Goal: Task Accomplishment & Management: Use online tool/utility

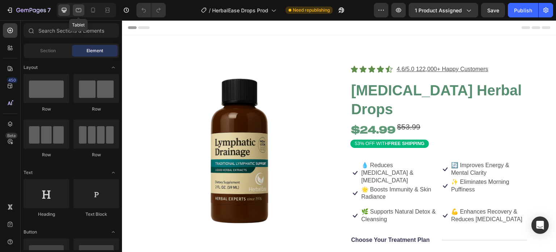
click at [79, 8] on icon at bounding box center [78, 10] width 7 height 7
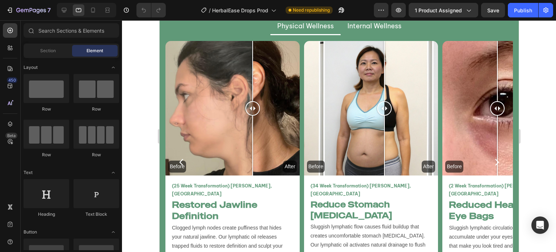
scroll to position [1736, 0]
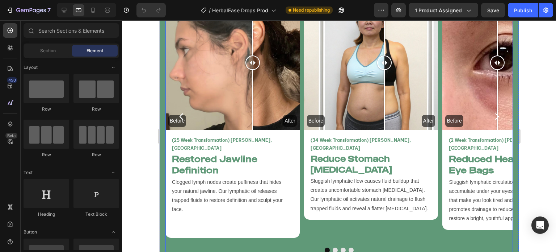
click at [492, 113] on icon "Carousel Next Arrow" at bounding box center [496, 116] width 9 height 9
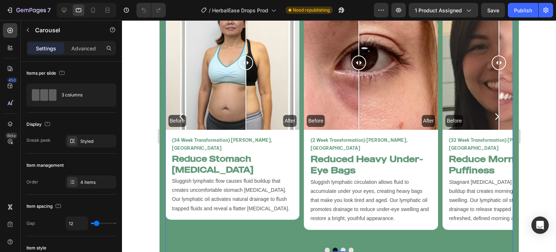
click at [492, 112] on icon "Carousel Next Arrow" at bounding box center [496, 116] width 9 height 9
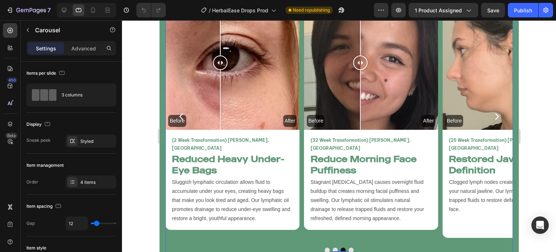
click at [492, 112] on icon "Carousel Next Arrow" at bounding box center [496, 116] width 9 height 9
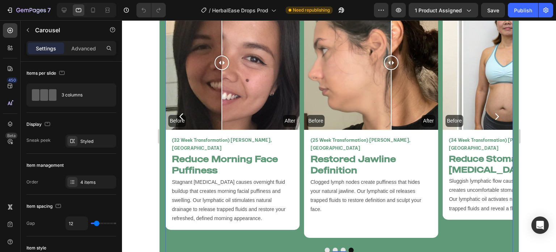
click at [495, 113] on icon "Carousel Next Arrow" at bounding box center [497, 116] width 4 height 7
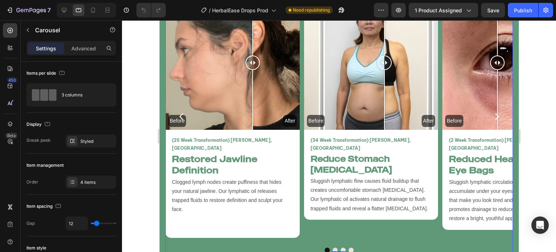
click at [495, 113] on icon "Carousel Next Arrow" at bounding box center [497, 116] width 4 height 7
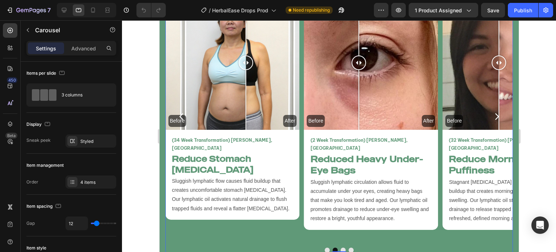
click at [495, 113] on icon "Carousel Next Arrow" at bounding box center [497, 116] width 4 height 7
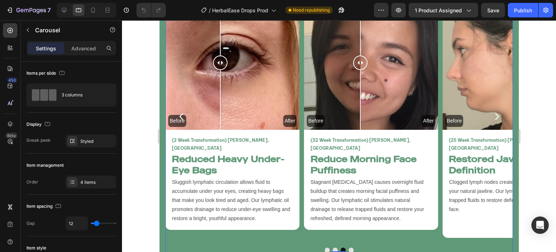
click at [495, 113] on icon "Carousel Next Arrow" at bounding box center [497, 116] width 4 height 7
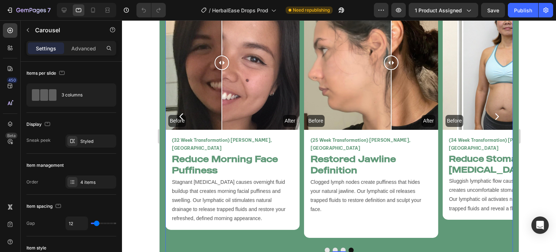
click at [495, 113] on icon "Carousel Next Arrow" at bounding box center [497, 116] width 4 height 7
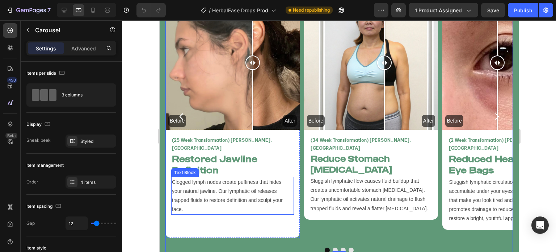
click at [248, 183] on p "Clogged lymph nodes create puffiness that hides your natural jawline. Our lymph…" at bounding box center [232, 195] width 121 height 37
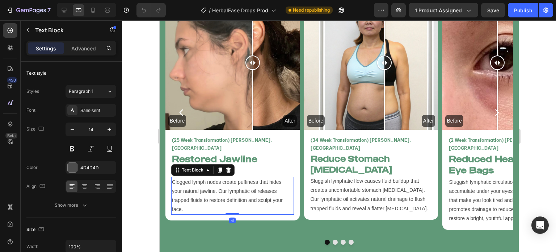
scroll to position [1732, 0]
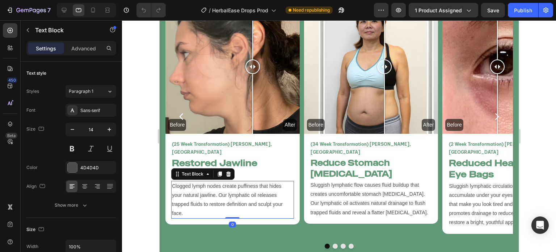
drag, startPoint x: 234, startPoint y: 221, endPoint x: 316, endPoint y: 202, distance: 84.1
click at [254, 181] on div "Clogged lymph nodes create puffiness that hides your natural jawline. Our lymph…" at bounding box center [232, 200] width 123 height 38
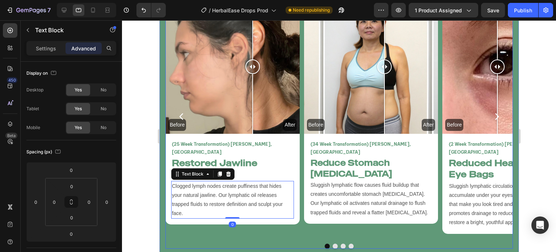
click at [324, 217] on div "Before After Image Comparison (34 Week Transformation) Amy L, Canada Text Block…" at bounding box center [371, 116] width 134 height 234
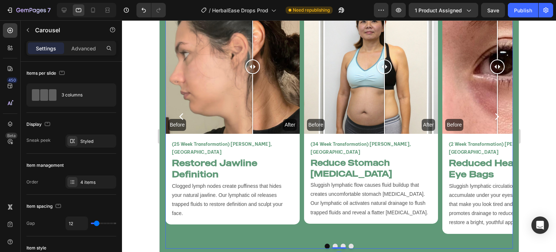
click at [492, 113] on icon "Carousel Next Arrow" at bounding box center [496, 116] width 9 height 9
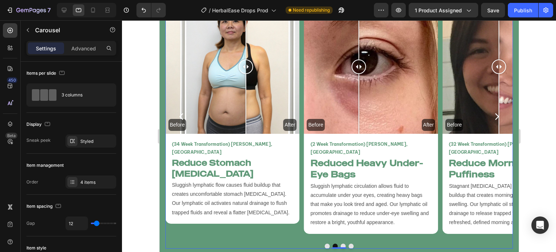
click at [492, 113] on icon "Carousel Next Arrow" at bounding box center [496, 116] width 9 height 9
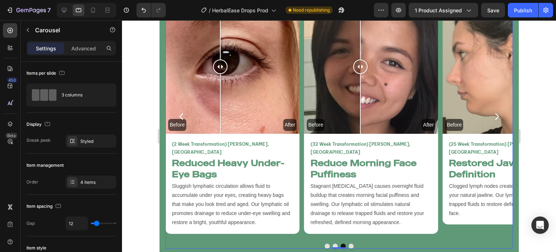
click at [295, 233] on div "Before After Image Comparison (25 Week Transformation) Vanessa T, USA Text Bloc…" at bounding box center [339, 123] width 348 height 249
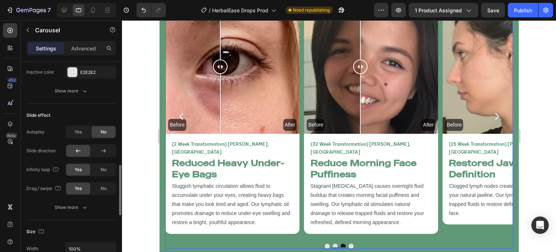
scroll to position [429, 0]
click at [78, 127] on span "Yes" at bounding box center [78, 130] width 7 height 7
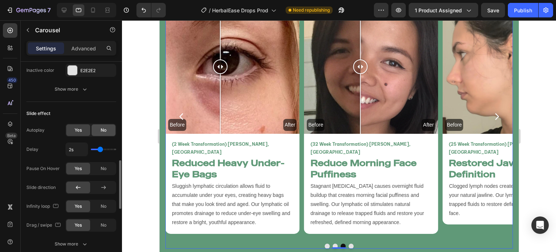
click at [101, 129] on span "No" at bounding box center [104, 130] width 6 height 7
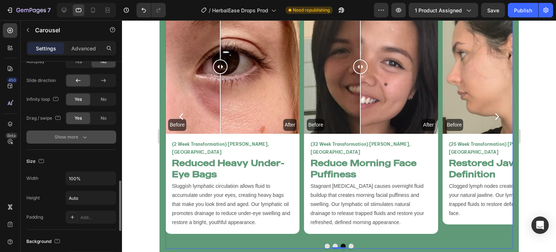
scroll to position [496, 0]
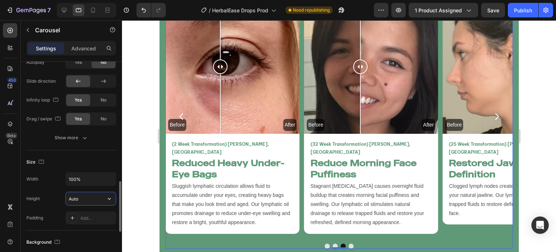
click at [86, 197] on input "Auto" at bounding box center [91, 198] width 50 height 13
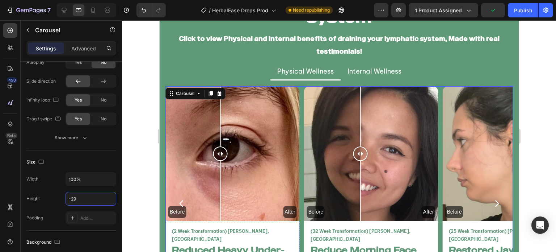
scroll to position [1647, 0]
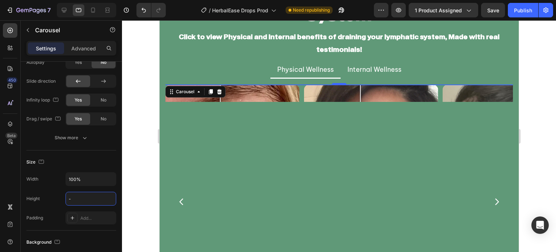
type input "0"
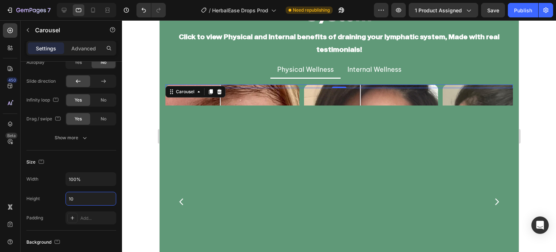
type input "1"
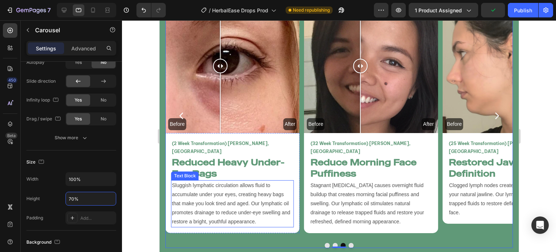
scroll to position [1732, 0]
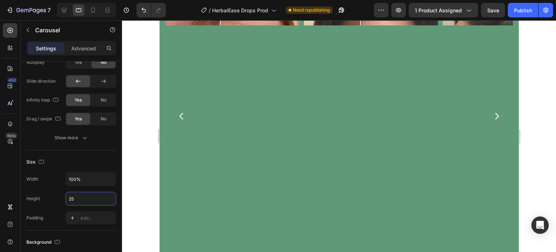
type input "2"
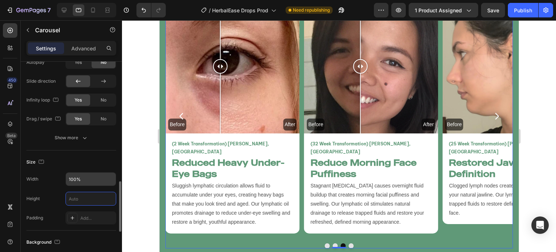
click at [93, 176] on input "100%" at bounding box center [91, 178] width 50 height 13
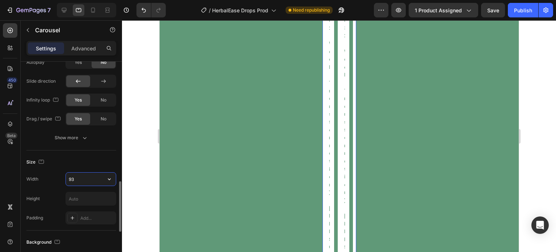
type input "9"
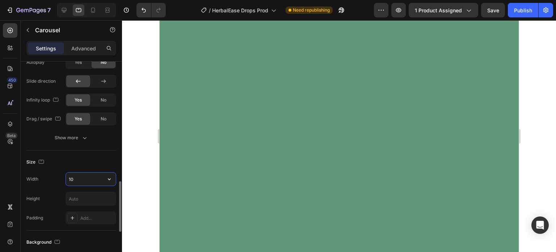
scroll to position [5544, 0]
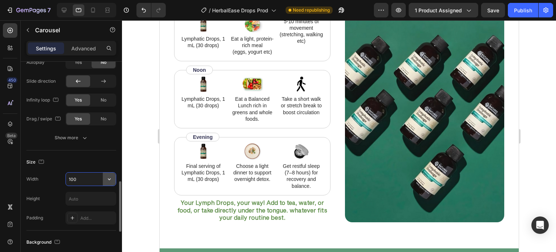
click at [112, 181] on icon "button" at bounding box center [109, 178] width 7 height 7
click at [98, 208] on span "100%" at bounding box center [104, 210] width 12 height 7
type input "100%"
click at [141, 171] on div at bounding box center [339, 135] width 434 height 231
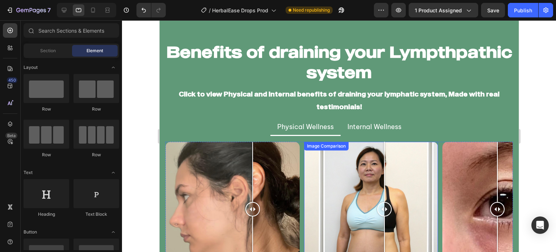
scroll to position [1742, 0]
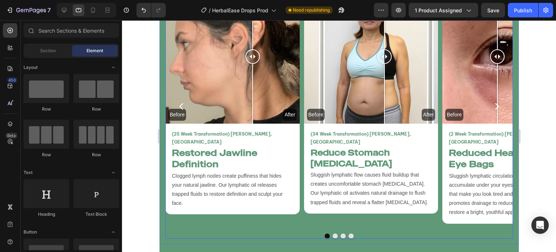
click at [333, 233] on button "Dot" at bounding box center [334, 235] width 5 height 5
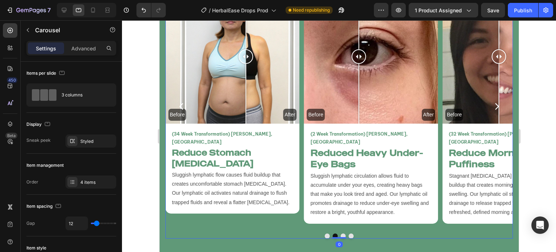
click at [341, 228] on div "Before After Image Comparison (25 Week Transformation) Vanessa T, USA Text Bloc…" at bounding box center [339, 113] width 348 height 249
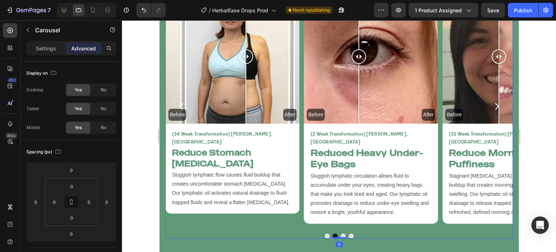
click at [348, 233] on button "Dot" at bounding box center [350, 235] width 5 height 5
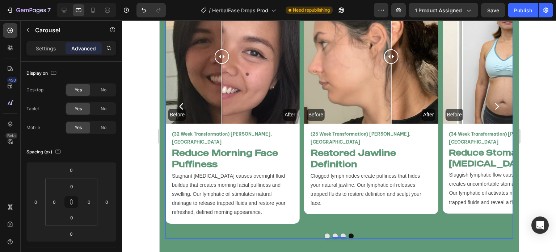
click at [340, 233] on button "Dot" at bounding box center [342, 235] width 5 height 5
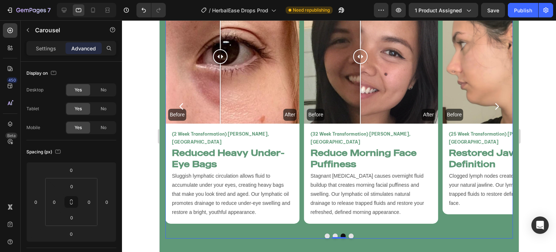
click at [333, 233] on button "Dot" at bounding box center [334, 235] width 5 height 5
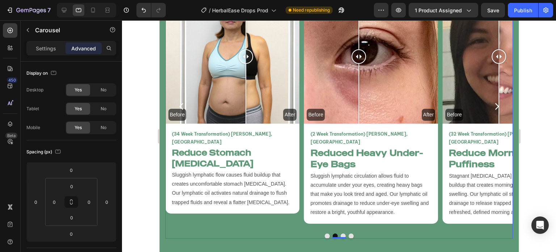
click at [324, 233] on button "Dot" at bounding box center [326, 235] width 5 height 5
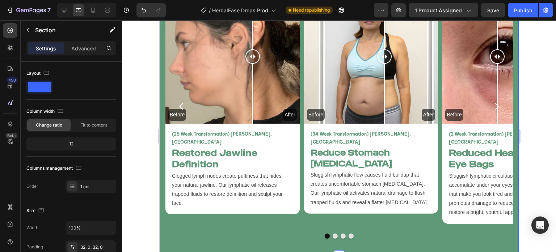
click at [289, 239] on div "Benefits of draining your Lympthpathic system Heading Click to view Physical an…" at bounding box center [338, 63] width 359 height 385
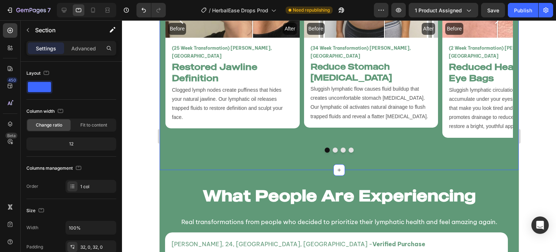
scroll to position [1828, 0]
click at [357, 133] on div "Before After Image Comparison (25 Week Transformation) Vanessa T, USA Text Bloc…" at bounding box center [339, 28] width 348 height 249
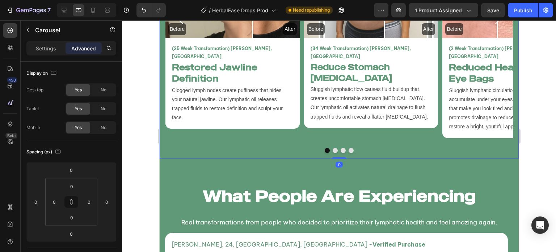
click at [358, 148] on div "Before After Image Comparison (25 Week Transformation) Vanessa T, USA Text Bloc…" at bounding box center [338, 28] width 359 height 260
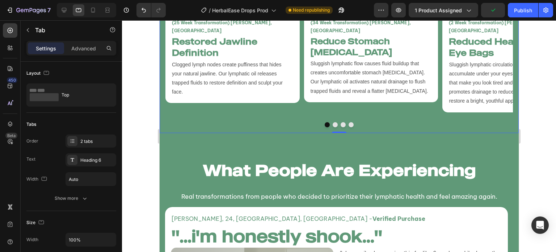
scroll to position [1852, 0]
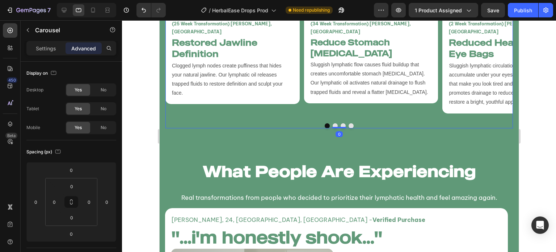
click at [364, 123] on div at bounding box center [339, 125] width 348 height 5
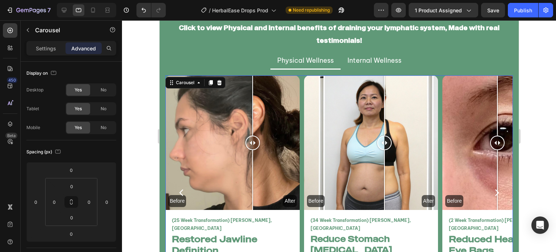
scroll to position [1656, 0]
click at [145, 72] on div at bounding box center [339, 135] width 434 height 231
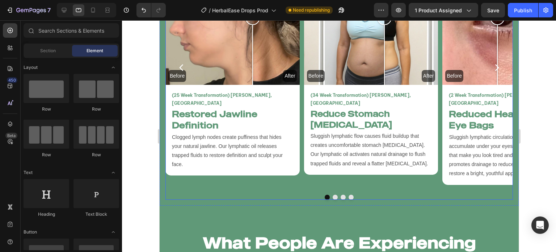
scroll to position [1780, 0]
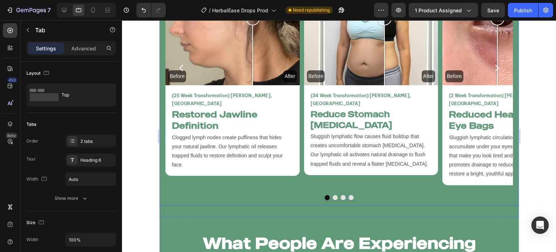
click at [298, 194] on div "Before After Image Comparison (25 Week Transformation) Vanessa T, USA Text Bloc…" at bounding box center [338, 75] width 359 height 260
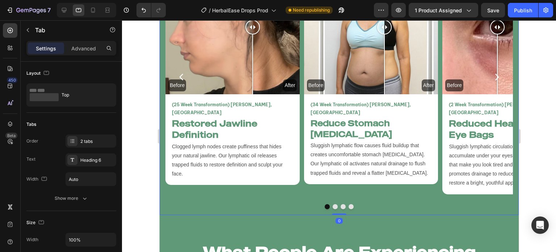
scroll to position [1771, 0]
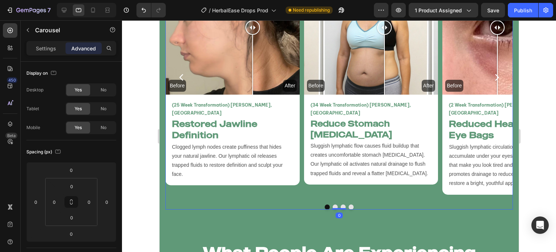
click at [316, 175] on div "Before After Image Comparison (34 Week Transformation) Amy L, Canada Text Block…" at bounding box center [371, 77] width 134 height 234
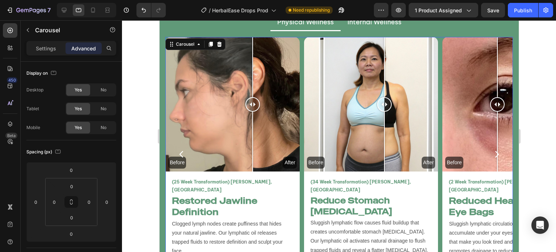
scroll to position [1637, 0]
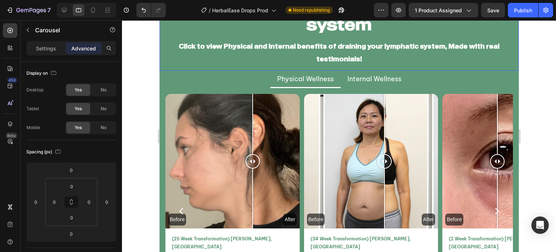
click at [194, 65] on div "Benefits of draining your Lympthpathic system Heading Click to view Physical an…" at bounding box center [338, 28] width 359 height 83
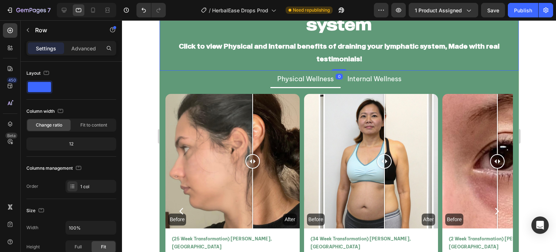
click at [137, 60] on div at bounding box center [339, 135] width 434 height 231
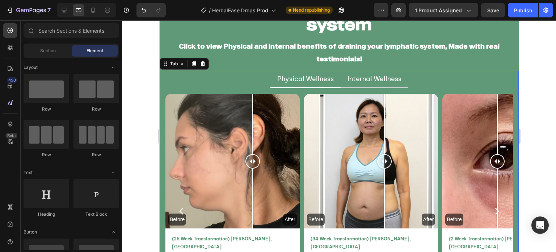
click at [347, 85] on li "Internal Wellness" at bounding box center [374, 79] width 68 height 17
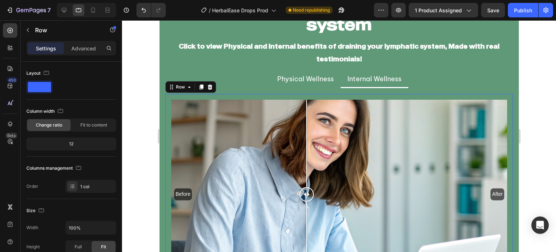
click at [310, 95] on div "Before After Image Comparison Restore Energy & Mental Clarity Heading Sluggish …" at bounding box center [339, 222] width 348 height 257
click at [142, 114] on div at bounding box center [339, 135] width 434 height 231
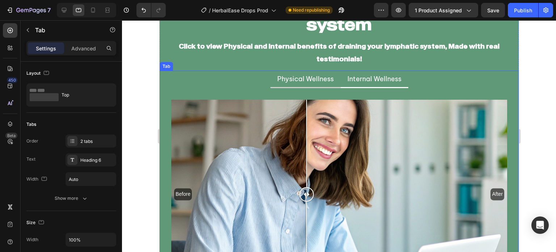
click at [280, 84] on li "Physical Wellness" at bounding box center [305, 79] width 70 height 17
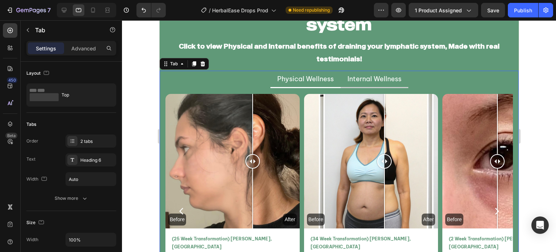
click at [347, 84] on li "Internal Wellness" at bounding box center [374, 79] width 68 height 17
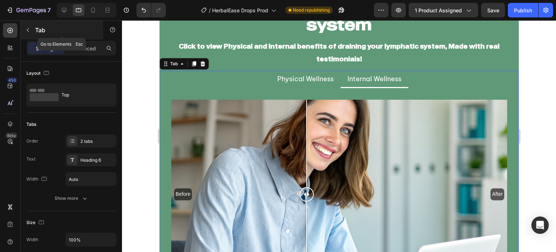
click at [28, 29] on icon "button" at bounding box center [28, 30] width 6 height 6
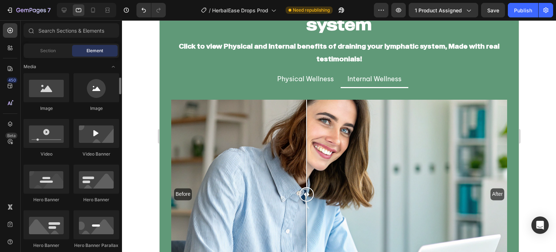
scroll to position [239, 0]
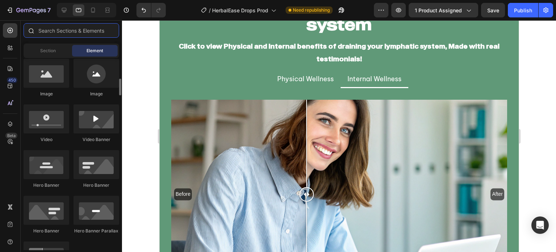
drag, startPoint x: 61, startPoint y: 29, endPoint x: 58, endPoint y: 34, distance: 5.8
click at [58, 34] on input "text" at bounding box center [72, 30] width 96 height 14
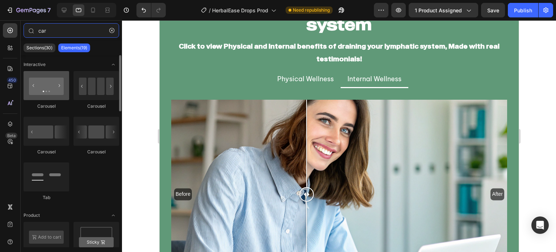
type input "car"
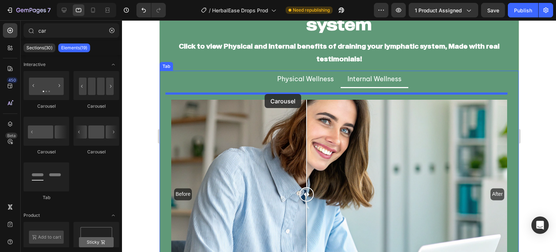
drag, startPoint x: 203, startPoint y: 113, endPoint x: 264, endPoint y: 94, distance: 64.1
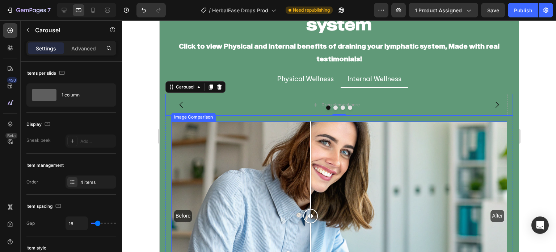
click at [310, 182] on div at bounding box center [310, 215] width 14 height 189
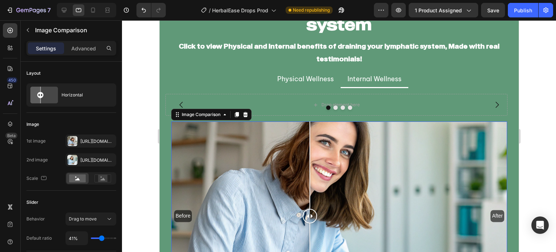
click at [310, 182] on div at bounding box center [309, 164] width 1 height 87
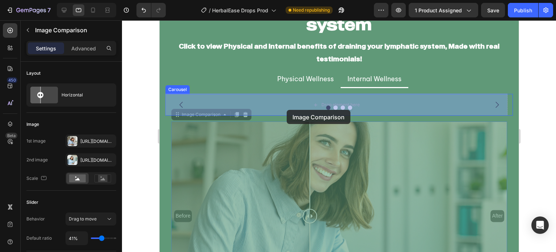
drag, startPoint x: 178, startPoint y: 114, endPoint x: 286, endPoint y: 109, distance: 108.4
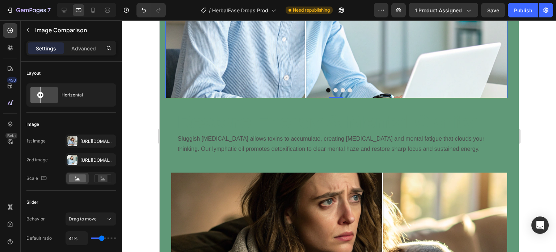
scroll to position [1826, 0]
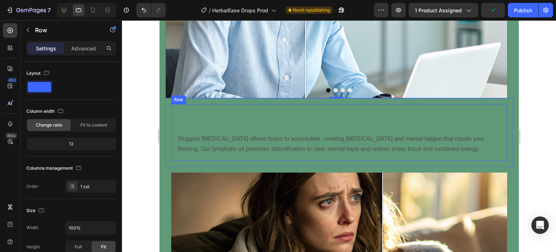
click at [173, 114] on div "Restore Energy & Mental Clarity Heading Sluggish lymphatic drainage allows toxi…" at bounding box center [339, 132] width 336 height 57
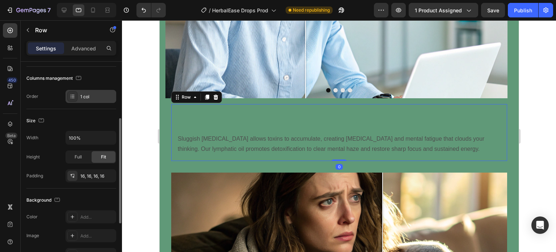
scroll to position [98, 0]
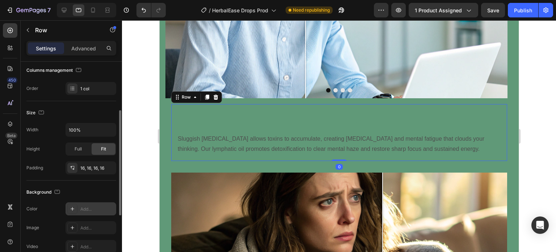
click at [84, 208] on div "Add..." at bounding box center [97, 209] width 34 height 7
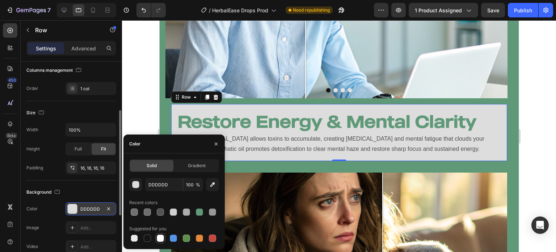
click at [158, 237] on div at bounding box center [160, 237] width 7 height 7
type input "FFFFFF"
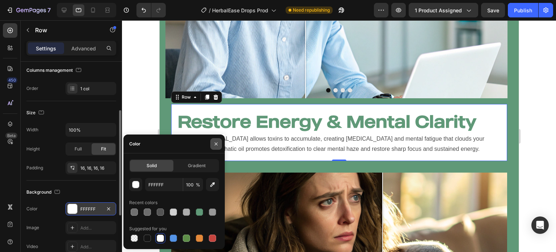
click at [214, 143] on icon "button" at bounding box center [216, 144] width 6 height 6
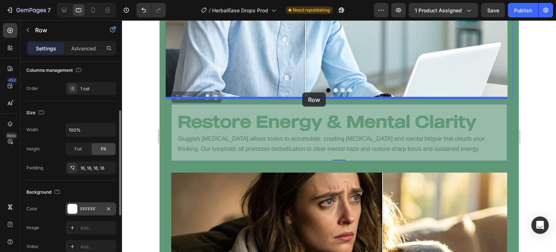
drag, startPoint x: 176, startPoint y: 100, endPoint x: 302, endPoint y: 92, distance: 126.6
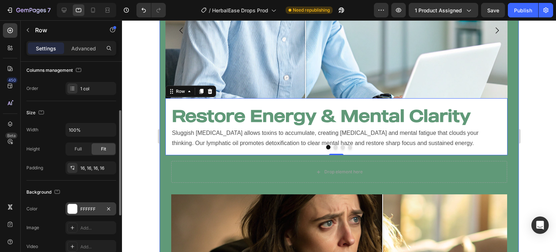
click at [131, 152] on div at bounding box center [339, 135] width 434 height 231
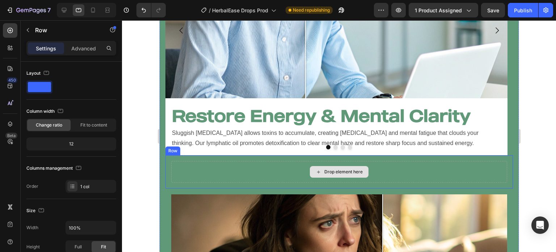
click at [264, 167] on div "Drop element here" at bounding box center [339, 172] width 336 height 22
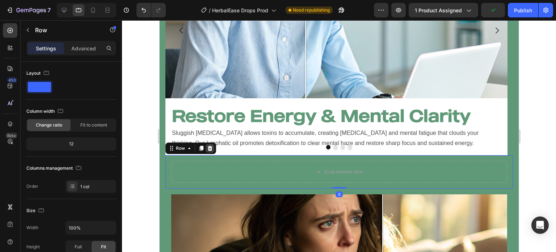
click at [209, 148] on icon at bounding box center [210, 148] width 6 height 6
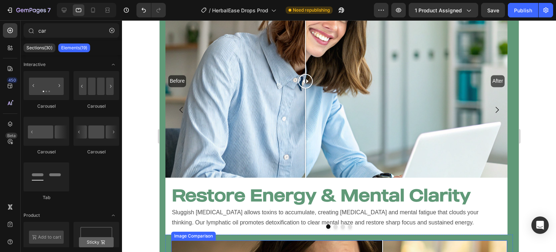
scroll to position [1746, 0]
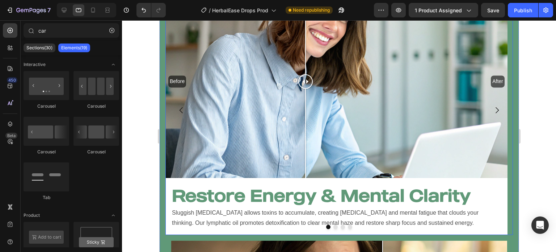
click at [493, 108] on icon "Carousel Next Arrow" at bounding box center [496, 110] width 9 height 9
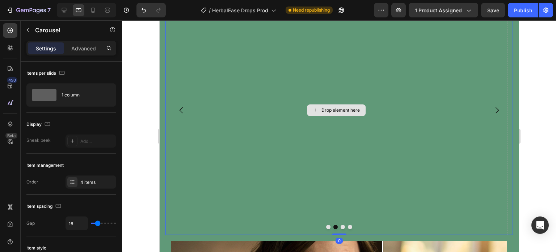
scroll to position [1799, 0]
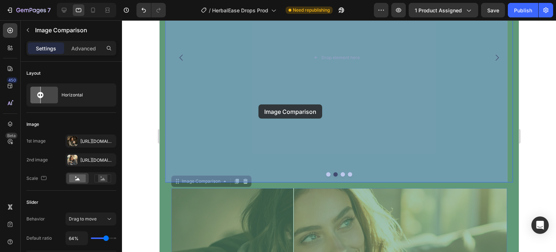
drag, startPoint x: 174, startPoint y: 182, endPoint x: 258, endPoint y: 104, distance: 114.5
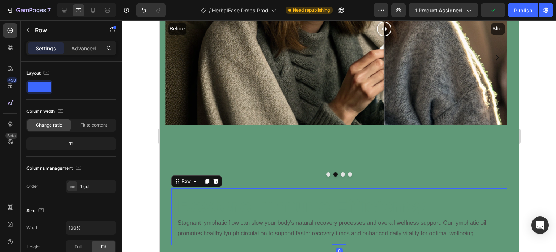
click at [172, 214] on div "Restore Immune Efficiency Heading Stagnant lymphatic flow can slow your body's …" at bounding box center [339, 216] width 336 height 57
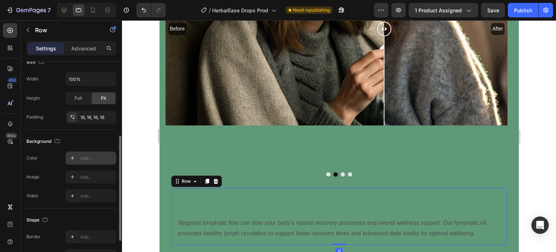
click at [76, 159] on div at bounding box center [72, 158] width 10 height 10
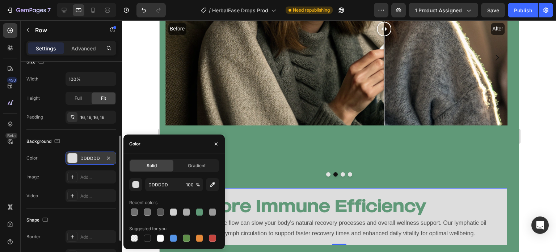
drag, startPoint x: 158, startPoint y: 235, endPoint x: 168, endPoint y: 223, distance: 16.2
click at [158, 236] on div at bounding box center [160, 237] width 7 height 7
type input "FFFFFF"
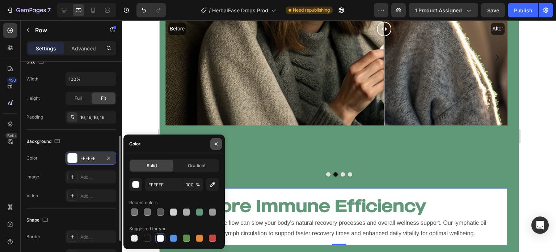
click at [218, 143] on icon "button" at bounding box center [216, 144] width 6 height 6
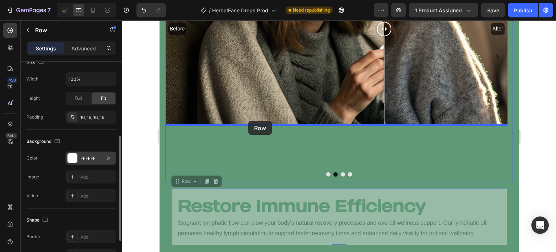
drag, startPoint x: 177, startPoint y: 181, endPoint x: 248, endPoint y: 121, distance: 93.5
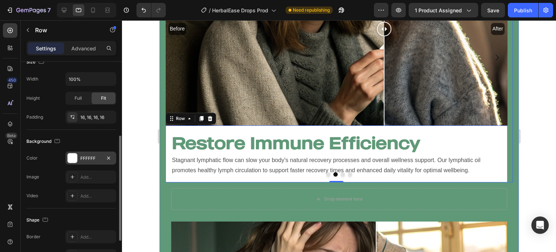
click at [340, 173] on button "Dot" at bounding box center [342, 174] width 4 height 4
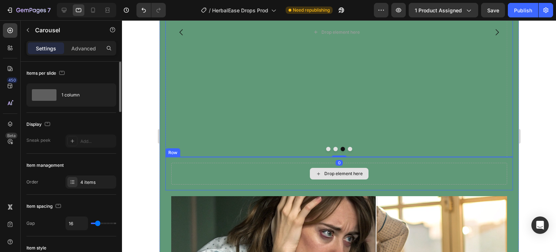
scroll to position [1823, 0]
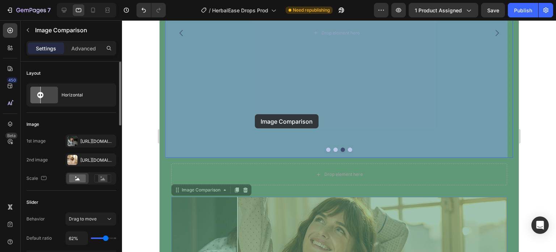
drag, startPoint x: 180, startPoint y: 191, endPoint x: 262, endPoint y: 107, distance: 117.3
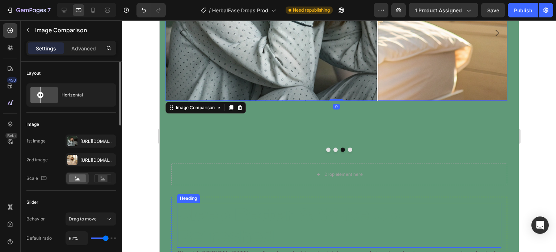
scroll to position [1914, 0]
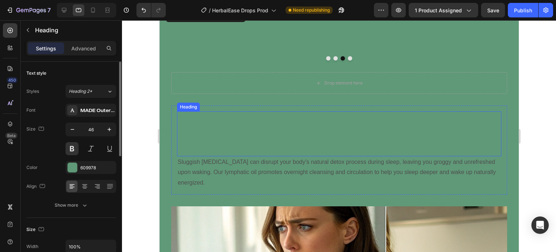
click at [179, 140] on h2 "Sleep Better & Wake Up Refreshed" at bounding box center [339, 133] width 324 height 45
click at [174, 145] on div "Sleep Better & Wake Up Refreshed Heading Sluggish lymphatic drainage can disrup…" at bounding box center [339, 149] width 336 height 89
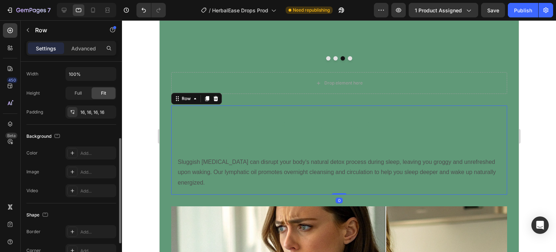
scroll to position [154, 0]
click at [80, 152] on div "Add..." at bounding box center [91, 152] width 51 height 13
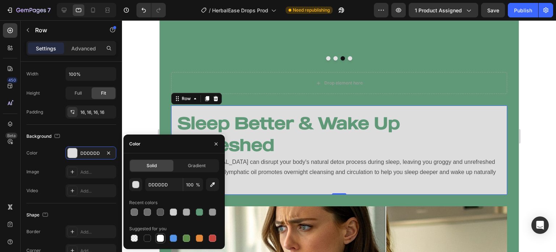
click at [161, 235] on div at bounding box center [160, 237] width 7 height 7
type input "FFFFFF"
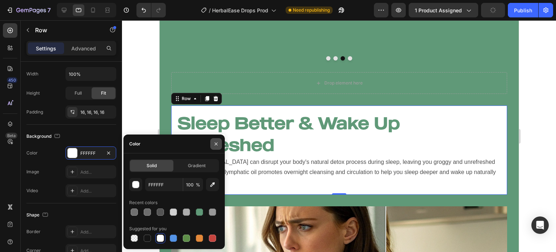
click at [212, 147] on button "button" at bounding box center [216, 144] width 12 height 12
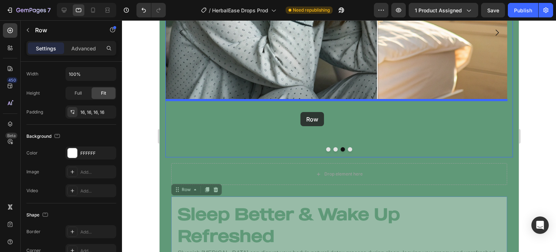
scroll to position [1819, 0]
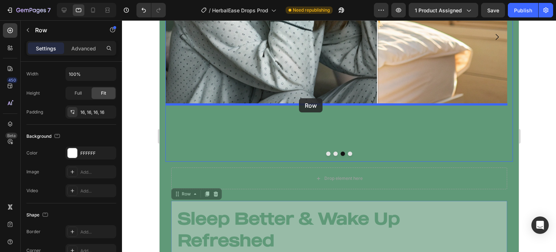
drag, startPoint x: 178, startPoint y: 100, endPoint x: 299, endPoint y: 98, distance: 120.6
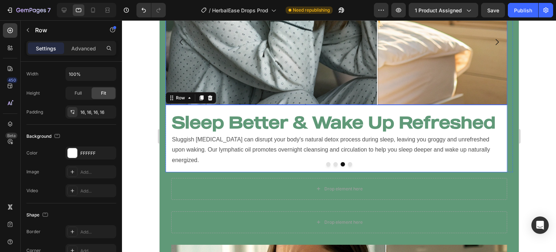
scroll to position [1825, 0]
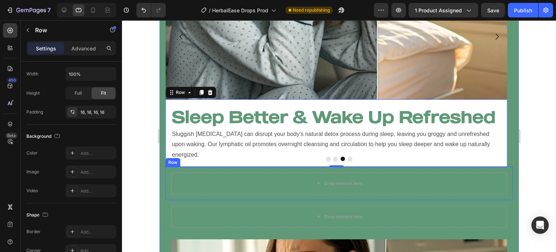
click at [268, 194] on div "Drop element here Row" at bounding box center [339, 183] width 348 height 33
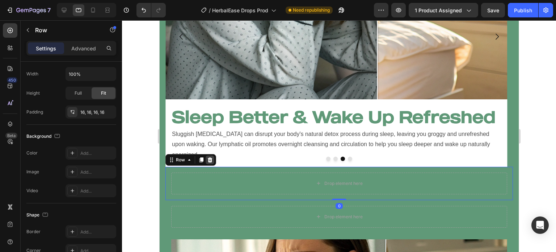
click at [210, 159] on icon at bounding box center [209, 159] width 5 height 5
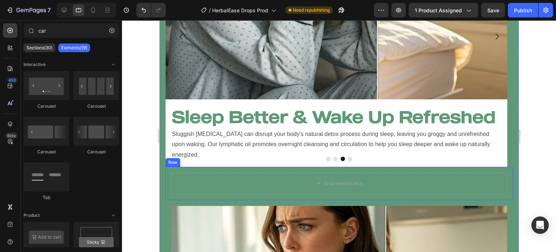
click at [216, 177] on div "Drop element here" at bounding box center [339, 183] width 336 height 22
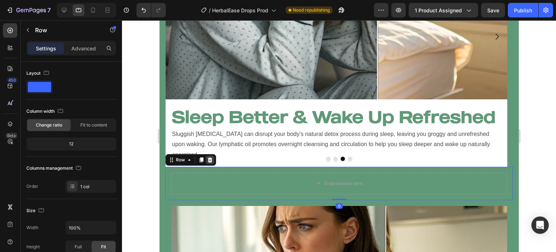
click at [209, 161] on icon at bounding box center [209, 159] width 5 height 5
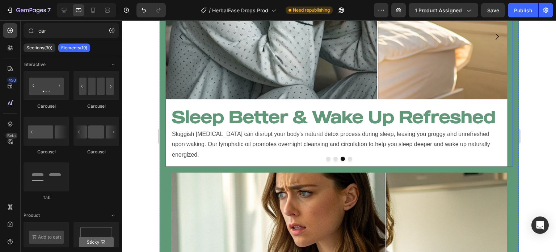
click at [348, 158] on button "Dot" at bounding box center [350, 158] width 4 height 4
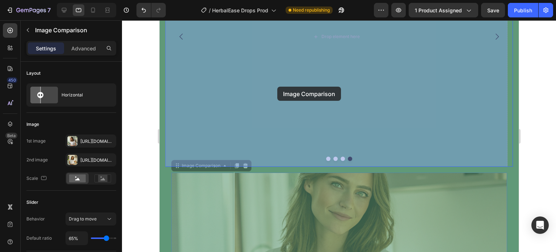
drag, startPoint x: 177, startPoint y: 165, endPoint x: 277, endPoint y: 87, distance: 126.9
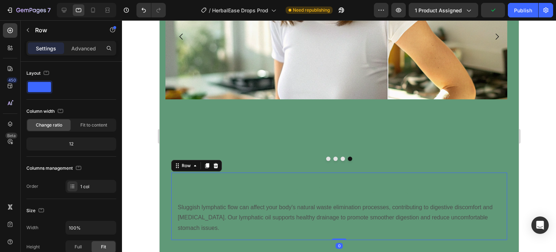
click at [174, 192] on div "Restore Digestive Wellness Heading Sluggish lymphatic flow can affect your body…" at bounding box center [339, 205] width 336 height 67
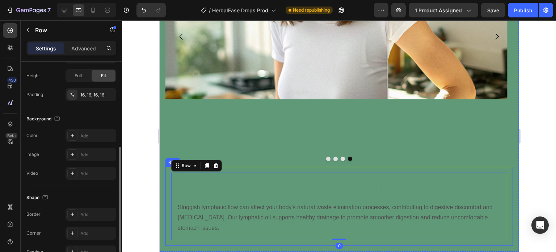
scroll to position [171, 0]
click at [84, 133] on div "Add..." at bounding box center [97, 136] width 34 height 7
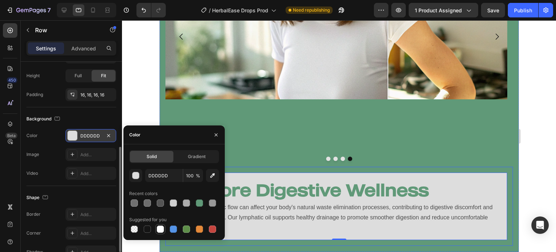
click at [163, 225] on div at bounding box center [160, 228] width 7 height 7
type input "FFFFFF"
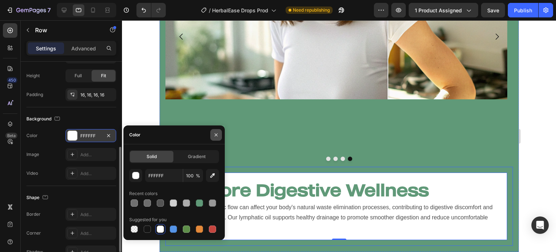
click at [214, 135] on icon "button" at bounding box center [216, 135] width 6 height 6
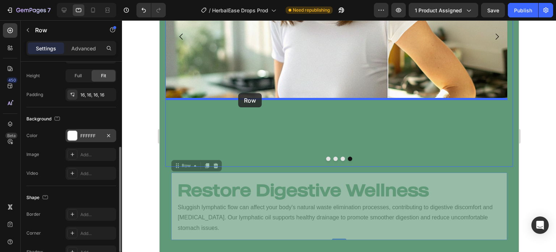
drag, startPoint x: 173, startPoint y: 164, endPoint x: 238, endPoint y: 93, distance: 96.1
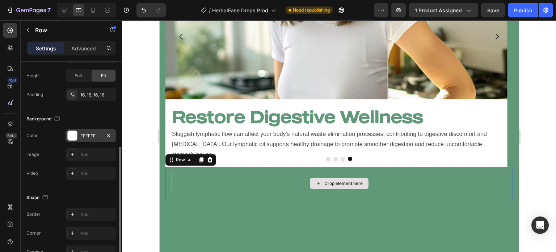
click at [232, 188] on div "Drop element here" at bounding box center [339, 183] width 336 height 22
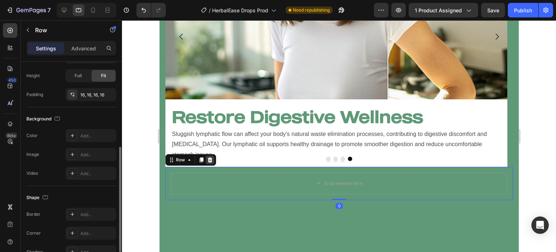
click at [211, 160] on icon at bounding box center [209, 159] width 5 height 5
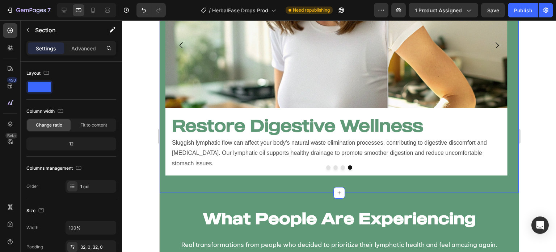
scroll to position [1810, 0]
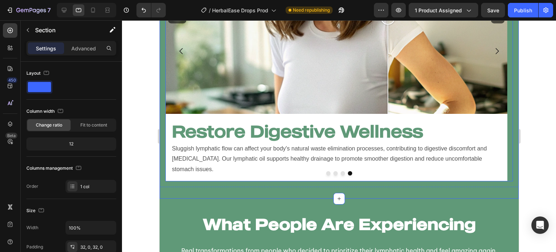
click at [301, 175] on div "Before After Image Comparison Restore Digestive Wellness Heading Sluggish lymph…" at bounding box center [336, 51] width 342 height 260
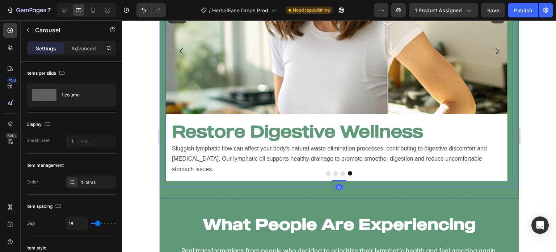
click at [290, 185] on div "Before After Image Comparison (25 Week Transformation) Vanessa T, USA Text Bloc…" at bounding box center [338, 51] width 359 height 272
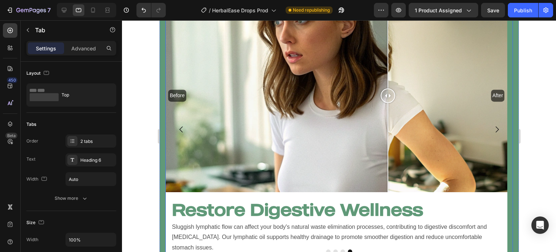
scroll to position [1639, 0]
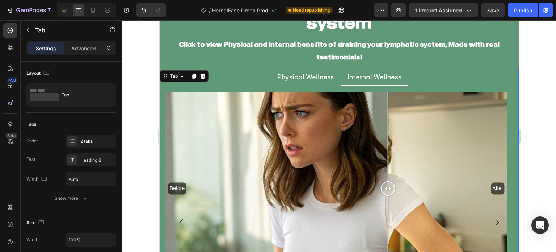
click at [138, 112] on div at bounding box center [339, 135] width 434 height 231
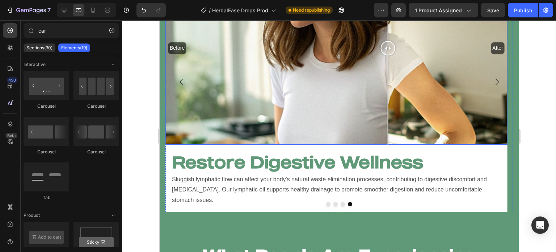
scroll to position [1780, 0]
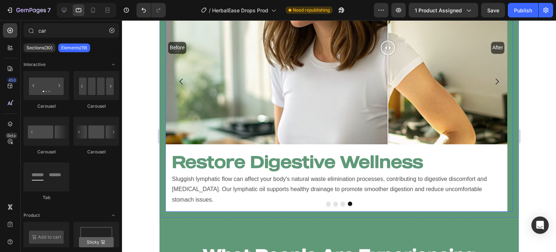
click at [326, 202] on button "Dot" at bounding box center [328, 203] width 4 height 4
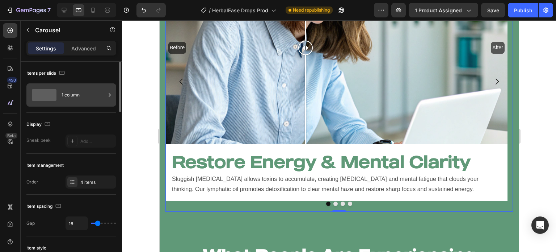
click at [53, 100] on span at bounding box center [44, 95] width 25 height 12
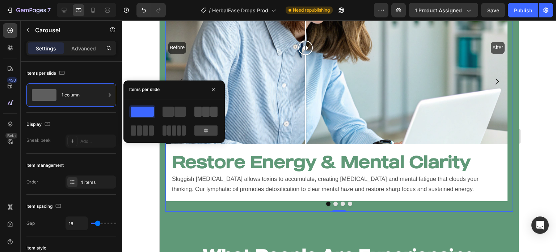
click at [199, 110] on span at bounding box center [197, 111] width 7 height 10
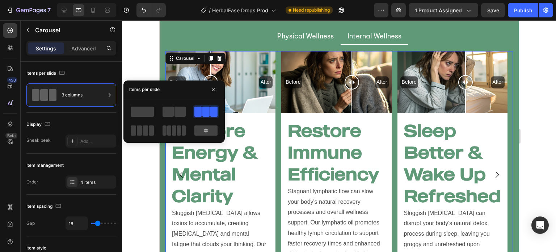
scroll to position [1680, 0]
click at [88, 140] on div "Add..." at bounding box center [97, 141] width 34 height 7
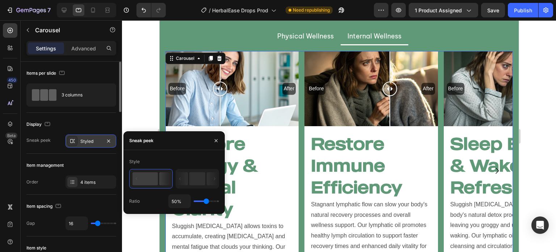
click at [143, 98] on div at bounding box center [339, 135] width 434 height 231
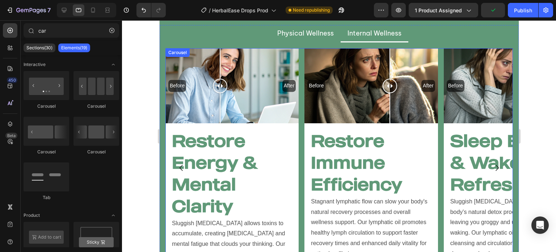
scroll to position [1667, 0]
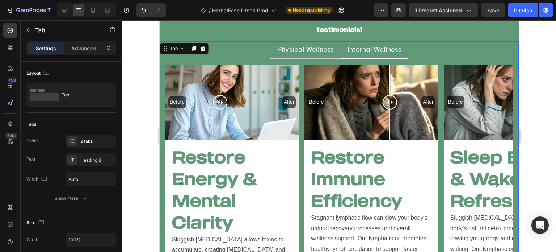
click at [327, 57] on li "Physical Wellness" at bounding box center [305, 49] width 70 height 17
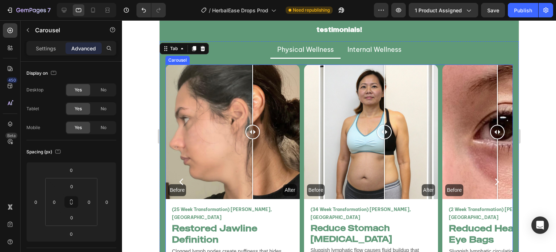
click at [301, 84] on div "Before After Image Comparison (25 Week Transformation) Vanessa T, USA Text Bloc…" at bounding box center [339, 181] width 348 height 234
click at [39, 48] on p "Settings" at bounding box center [46, 49] width 20 height 8
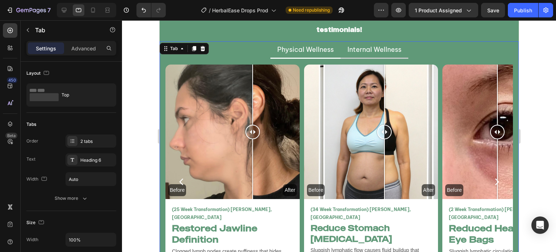
click at [351, 55] on li "Internal Wellness" at bounding box center [374, 49] width 68 height 17
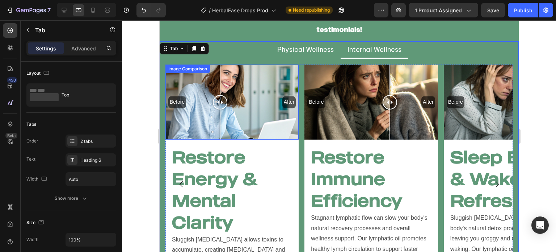
click at [253, 105] on div "Before After" at bounding box center [231, 101] width 133 height 75
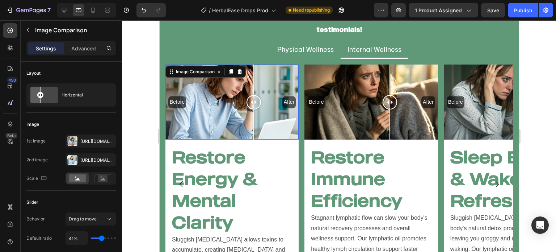
click at [253, 105] on div at bounding box center [253, 102] width 14 height 14
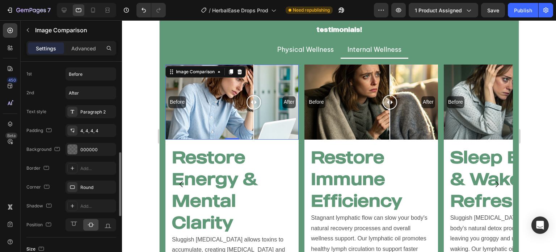
scroll to position [291, 0]
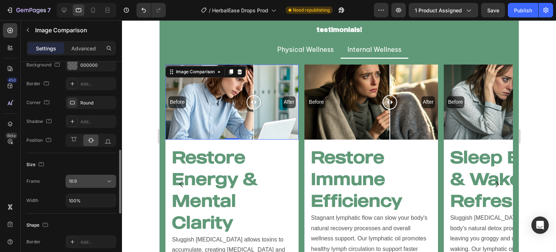
click at [78, 179] on div "16:9" at bounding box center [87, 181] width 37 height 7
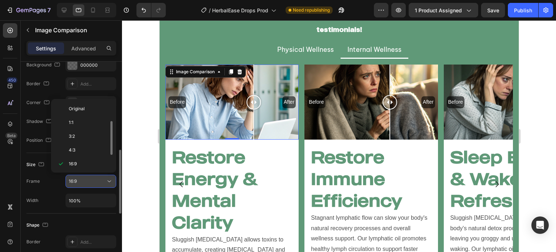
scroll to position [13, 0]
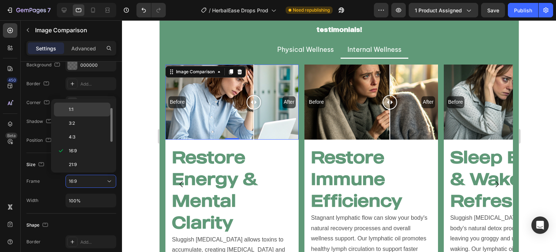
click at [73, 106] on span "1:1" at bounding box center [71, 109] width 5 height 7
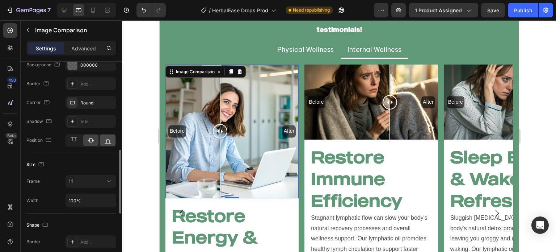
click at [104, 138] on icon at bounding box center [107, 140] width 7 height 7
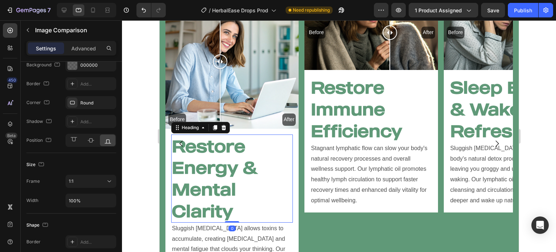
scroll to position [0, 0]
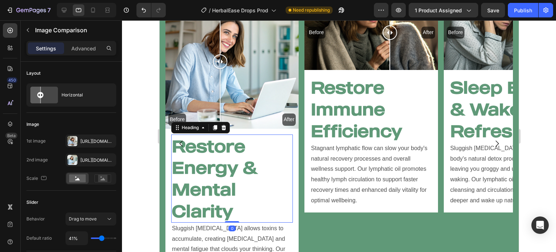
click at [210, 172] on h2 "Restore Energy & Mental Clarity" at bounding box center [232, 178] width 122 height 88
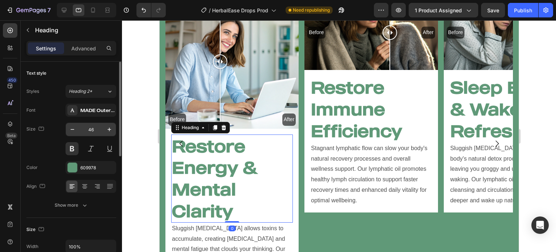
click at [93, 131] on input "46" at bounding box center [91, 129] width 24 height 13
type input "26"
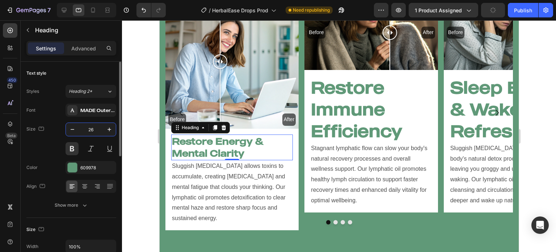
scroll to position [1705, 0]
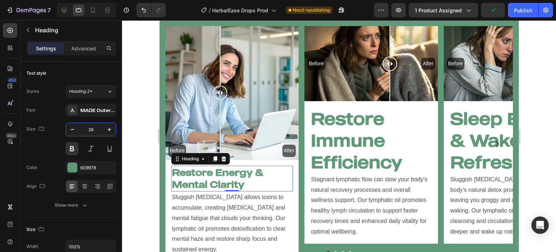
click at [134, 147] on div at bounding box center [339, 135] width 434 height 231
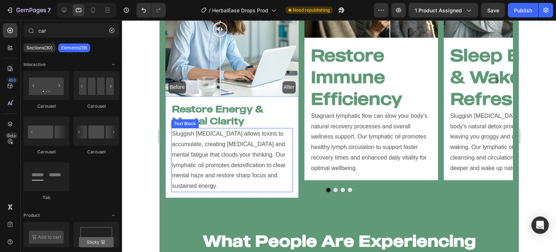
scroll to position [1769, 0]
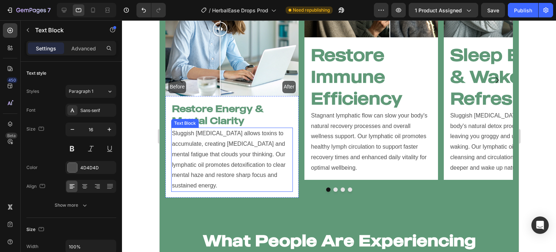
click at [206, 159] on p "Sluggish [MEDICAL_DATA] allows toxins to accumulate, creating [MEDICAL_DATA] an…" at bounding box center [232, 159] width 120 height 63
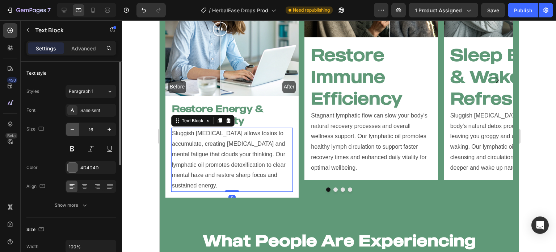
click at [72, 128] on icon "button" at bounding box center [72, 129] width 7 height 7
type input "15"
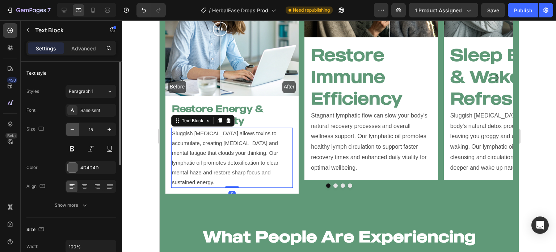
scroll to position [1762, 0]
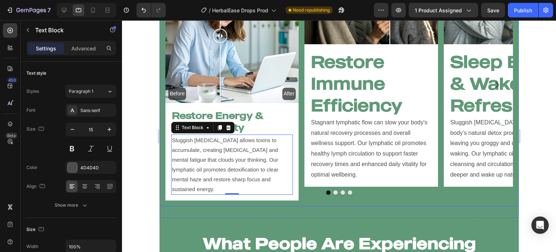
click at [138, 149] on div at bounding box center [339, 135] width 434 height 231
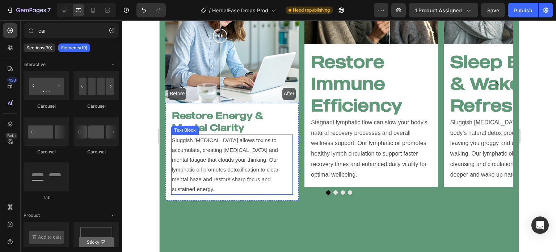
scroll to position [1661, 0]
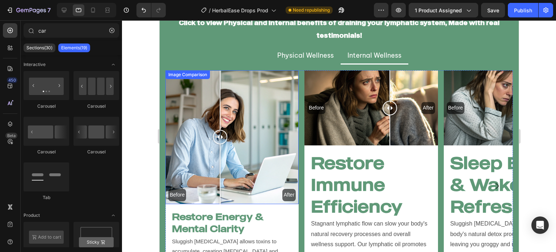
click at [185, 100] on div "Before After" at bounding box center [231, 136] width 133 height 133
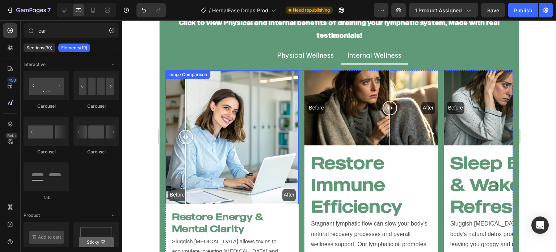
click at [185, 100] on div at bounding box center [185, 99] width 1 height 59
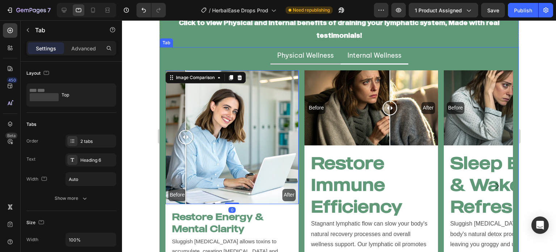
click at [300, 59] on div "Physical Wellness" at bounding box center [305, 55] width 59 height 11
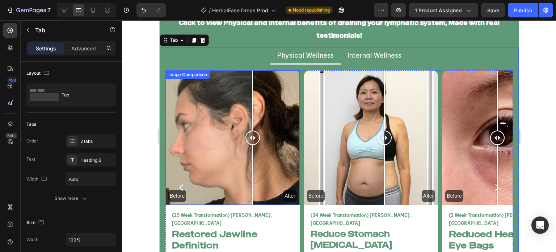
scroll to position [1694, 0]
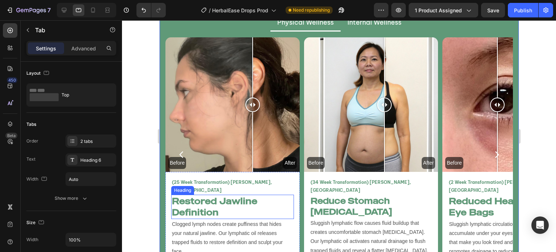
click at [219, 209] on h2 "Restored Jawline Definition" at bounding box center [232, 206] width 123 height 24
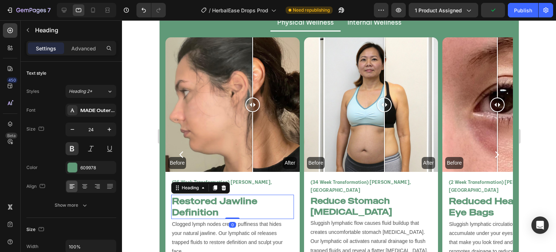
scroll to position [1711, 0]
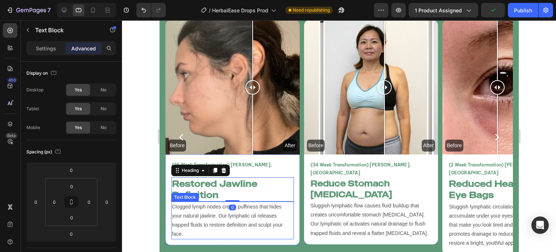
click at [204, 220] on p "Clogged lymph nodes create puffiness that hides your natural jawline. Our lymph…" at bounding box center [232, 220] width 121 height 37
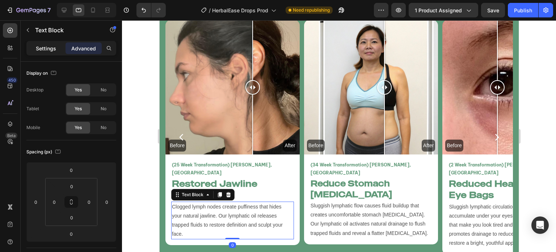
click at [55, 51] on p "Settings" at bounding box center [46, 49] width 20 height 8
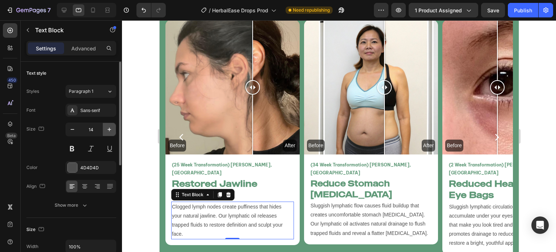
click at [108, 130] on icon "button" at bounding box center [109, 129] width 7 height 7
type input "15"
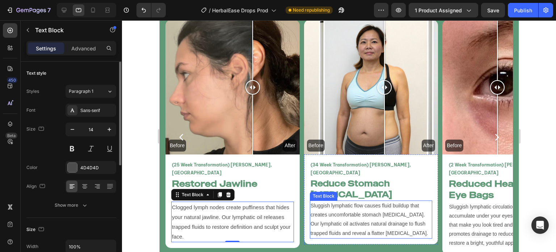
click at [345, 211] on p "Sluggish lymphatic flow causes fluid buildup that creates uncomfortable stomach…" at bounding box center [370, 219] width 121 height 37
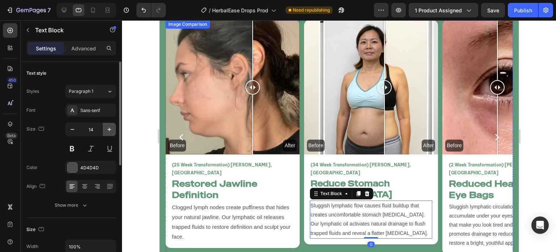
click at [105, 131] on button "button" at bounding box center [109, 129] width 13 height 13
type input "15"
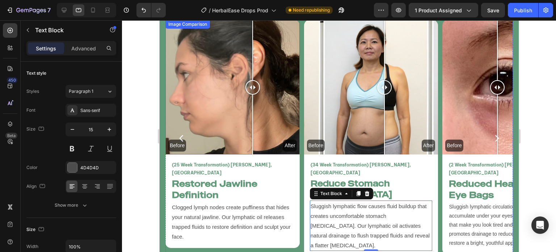
click at [140, 149] on div at bounding box center [339, 135] width 434 height 231
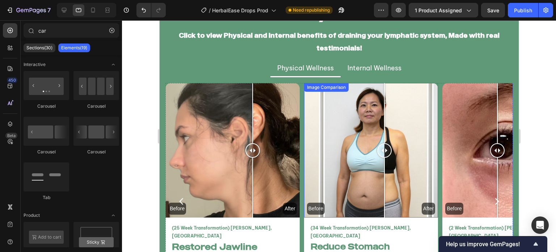
scroll to position [1648, 0]
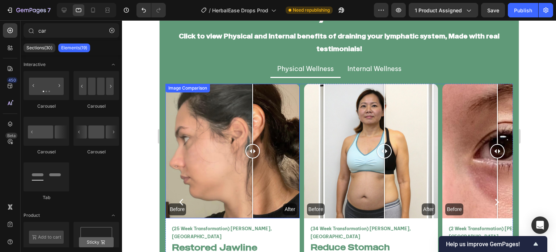
click at [261, 110] on div "Before After" at bounding box center [232, 151] width 134 height 134
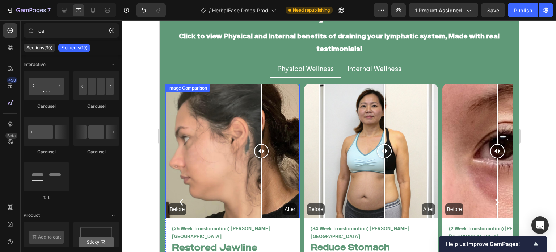
click at [261, 110] on div at bounding box center [261, 114] width 1 height 60
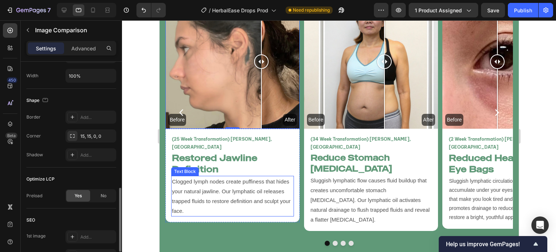
scroll to position [1617, 0]
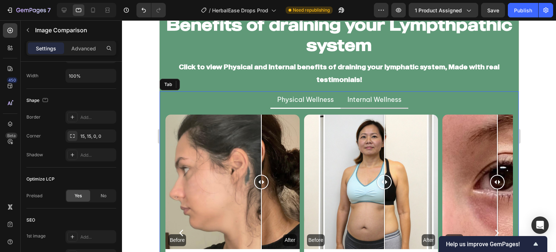
click at [358, 106] on li "Internal Wellness" at bounding box center [374, 99] width 68 height 17
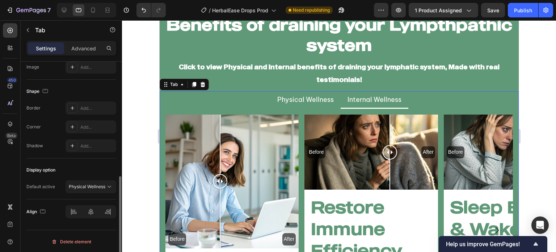
scroll to position [0, 0]
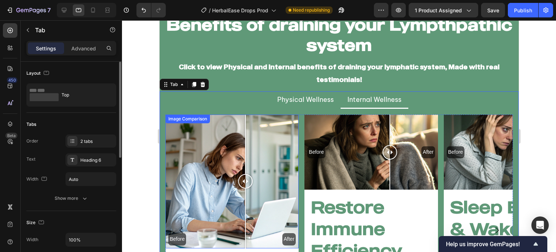
click at [245, 160] on div "Before After" at bounding box center [231, 180] width 133 height 133
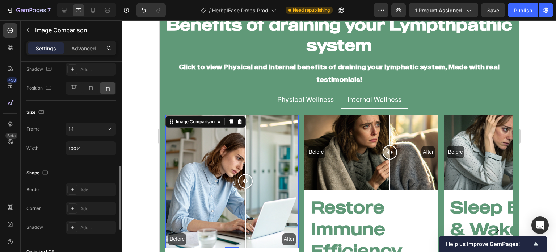
scroll to position [343, 0]
click at [89, 205] on div "Add..." at bounding box center [97, 208] width 34 height 7
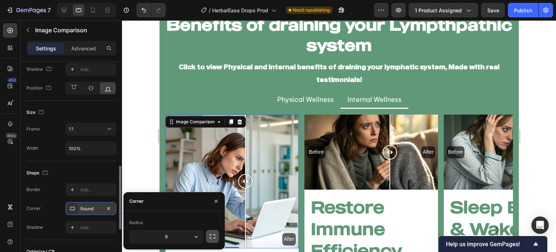
click at [211, 233] on icon "button" at bounding box center [212, 235] width 7 height 7
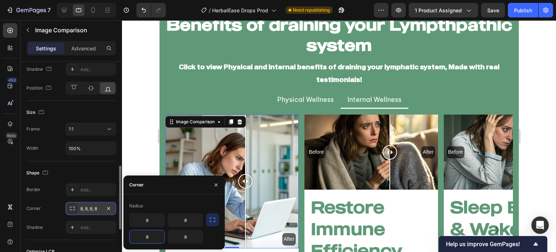
click at [138, 231] on input "8" at bounding box center [147, 236] width 35 height 13
click at [152, 226] on div "8 8" at bounding box center [166, 228] width 74 height 30
click at [151, 223] on input "8" at bounding box center [147, 219] width 35 height 13
type input "15"
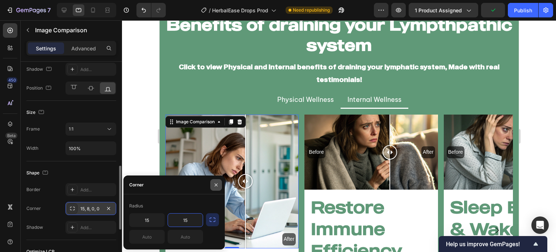
click at [217, 188] on button "button" at bounding box center [216, 185] width 12 height 12
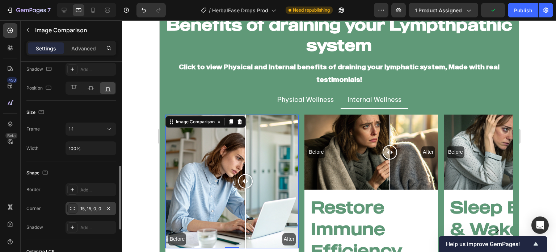
click at [153, 157] on div at bounding box center [339, 135] width 434 height 231
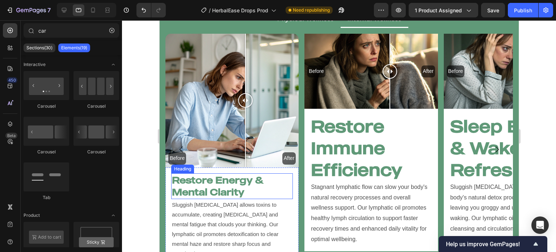
scroll to position [1760, 0]
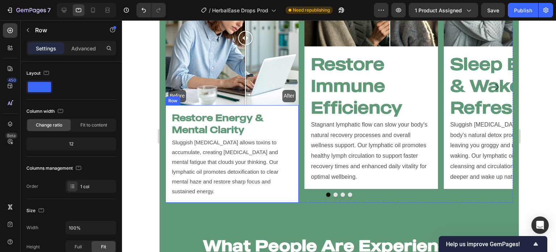
click at [168, 189] on div "Restore Energy & Mental Clarity Heading Sluggish lymphatic drainage allows toxi…" at bounding box center [231, 154] width 133 height 98
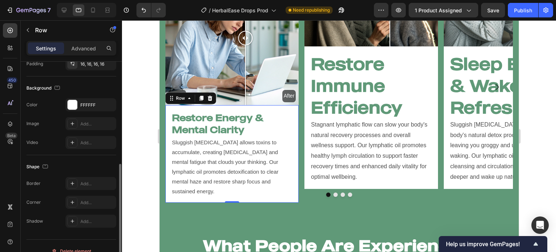
scroll to position [203, 0]
click at [95, 201] on div "Add..." at bounding box center [97, 201] width 34 height 7
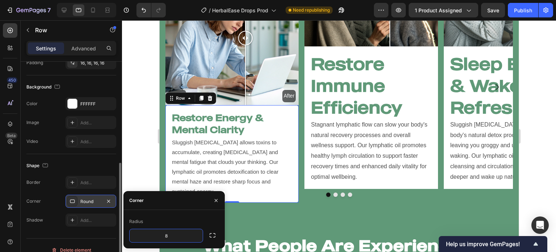
click at [215, 236] on icon "button" at bounding box center [212, 234] width 7 height 7
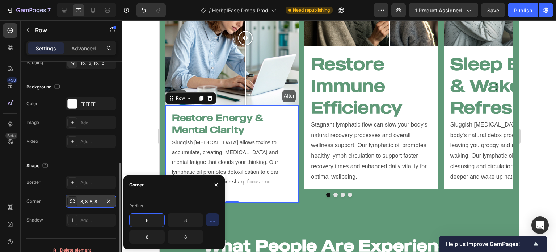
click at [153, 218] on input "8" at bounding box center [147, 219] width 35 height 13
type input "15"
click at [212, 185] on button "button" at bounding box center [216, 185] width 12 height 12
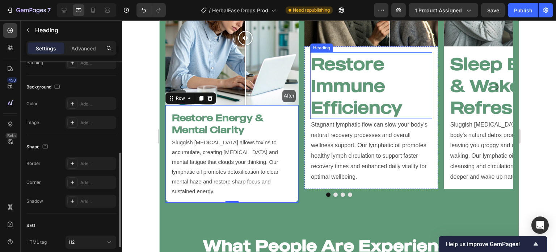
click at [351, 93] on h2 "Restore Immune Efficiency" at bounding box center [371, 85] width 122 height 66
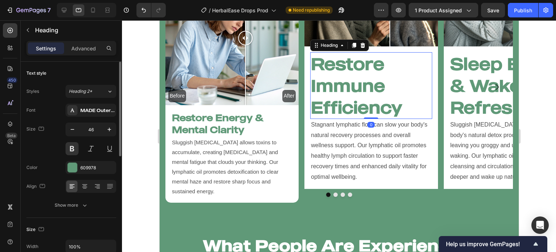
scroll to position [0, 0]
click at [89, 127] on input "46" at bounding box center [91, 129] width 24 height 13
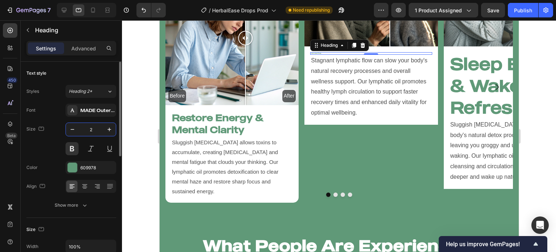
type input "24"
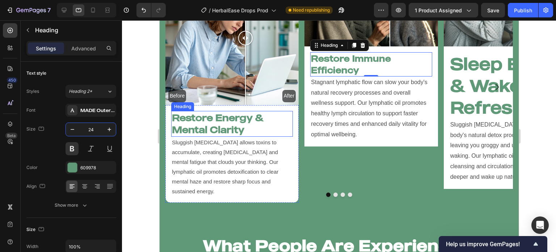
click at [200, 125] on h2 "Restore Energy & Mental Clarity" at bounding box center [232, 124] width 122 height 26
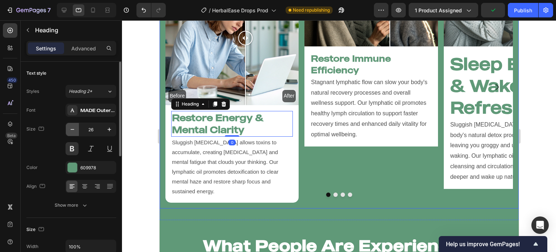
click at [68, 129] on button "button" at bounding box center [72, 129] width 13 height 13
click at [67, 129] on button "button" at bounding box center [72, 129] width 13 height 13
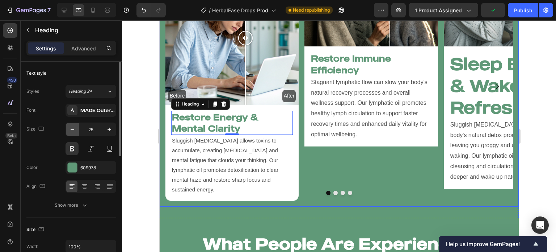
type input "24"
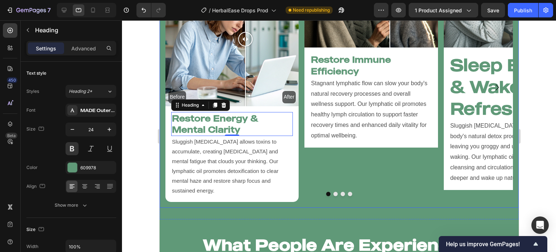
click at [137, 121] on div at bounding box center [339, 135] width 434 height 231
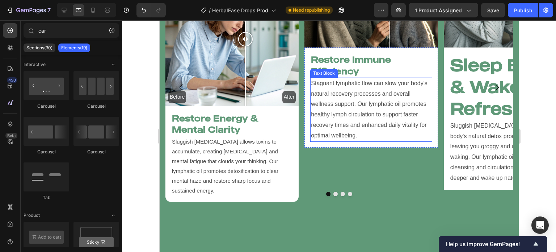
scroll to position [1651, 0]
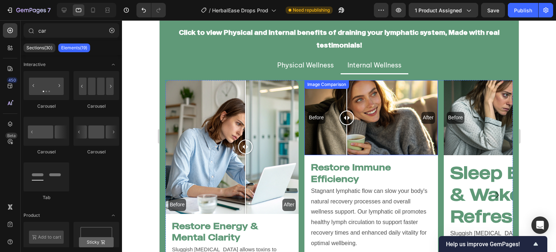
click at [347, 115] on div "Before After" at bounding box center [370, 117] width 133 height 75
click at [347, 115] on div at bounding box center [346, 117] width 14 height 14
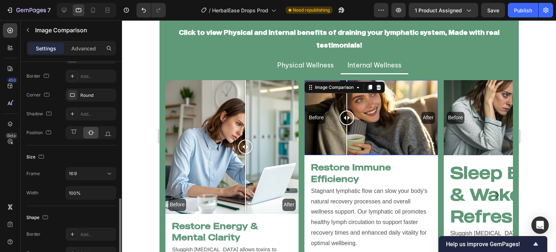
scroll to position [335, 0]
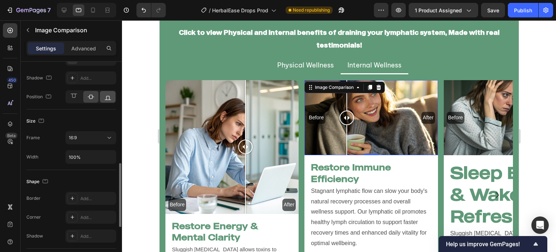
click at [107, 96] on icon at bounding box center [107, 96] width 7 height 7
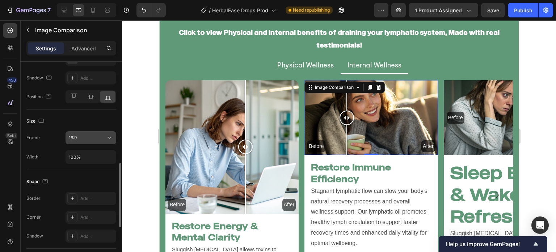
click at [95, 136] on div "16:9" at bounding box center [87, 137] width 37 height 7
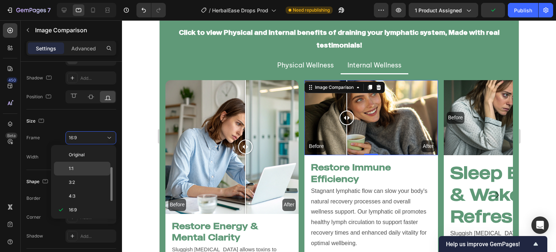
scroll to position [13, 0]
click at [93, 155] on p "1:1" at bounding box center [88, 155] width 38 height 7
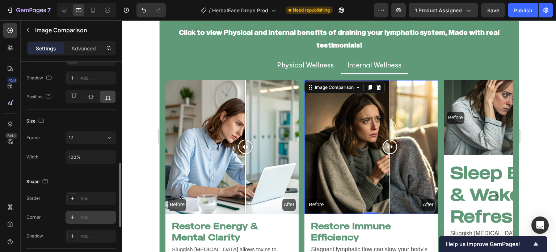
click at [80, 213] on div "Add..." at bounding box center [91, 216] width 51 height 13
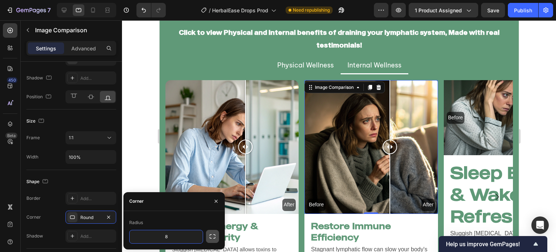
click at [210, 235] on icon "button" at bounding box center [213, 236] width 6 height 4
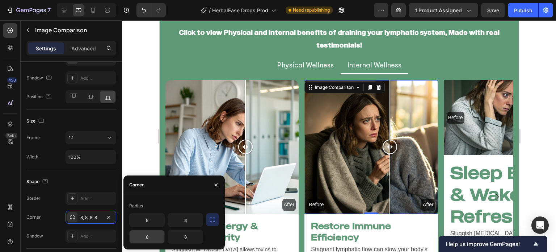
click at [154, 232] on input "8" at bounding box center [147, 236] width 35 height 13
click at [155, 216] on input "8" at bounding box center [147, 219] width 35 height 13
type input "15"
click at [215, 184] on icon "button" at bounding box center [216, 185] width 6 height 6
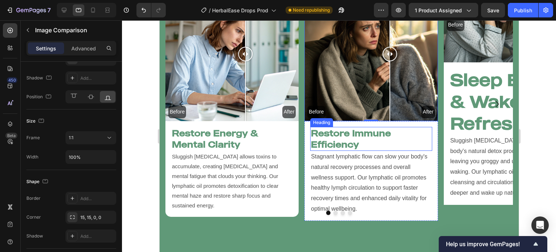
scroll to position [1743, 0]
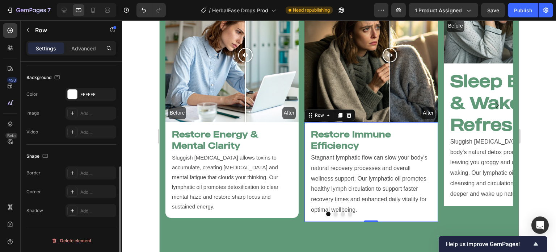
click at [306, 215] on div "Restore Immune Efficiency Heading Stagnant lymphatic flow can slow your body's …" at bounding box center [370, 172] width 133 height 100
click at [80, 194] on div "Add..." at bounding box center [97, 194] width 34 height 7
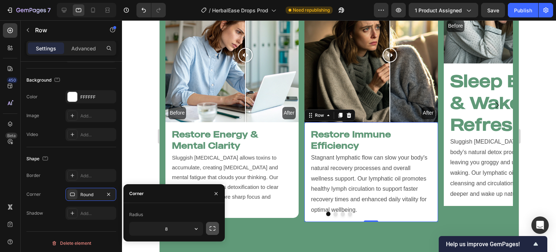
click at [211, 228] on icon "button" at bounding box center [212, 228] width 7 height 7
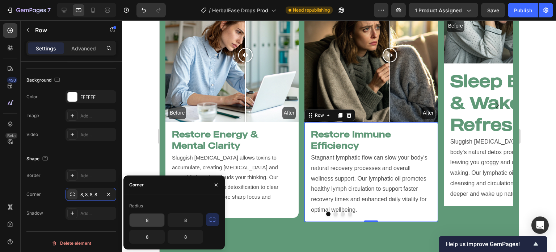
click at [156, 223] on input "8" at bounding box center [147, 219] width 35 height 13
type input "15"
click at [219, 183] on icon "button" at bounding box center [216, 185] width 6 height 6
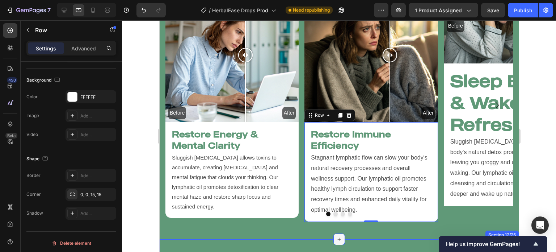
click at [334, 242] on div at bounding box center [339, 239] width 12 height 12
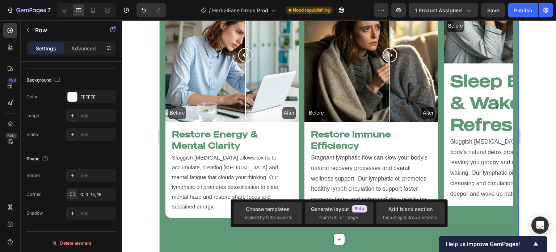
click at [366, 236] on div "Benefits of draining your Lympthpathic system Heading Click to view Physical an…" at bounding box center [338, 54] width 359 height 369
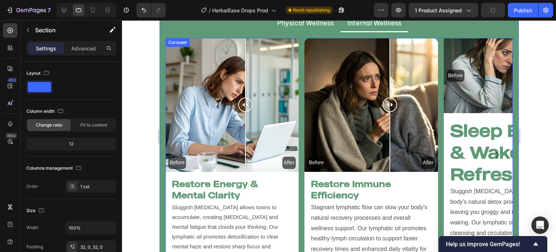
scroll to position [1693, 0]
click at [492, 155] on icon "Carousel Next Arrow" at bounding box center [496, 154] width 9 height 9
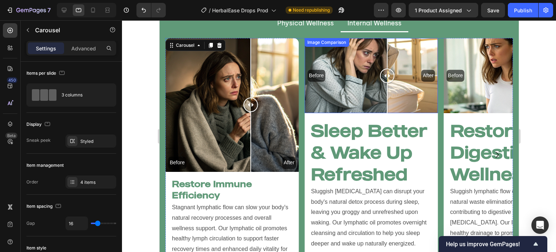
click at [347, 100] on div "Before After" at bounding box center [370, 75] width 133 height 75
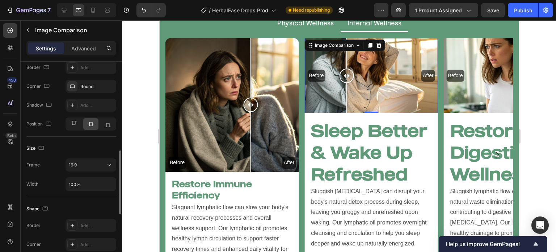
scroll to position [307, 0]
click at [78, 162] on div "16:9" at bounding box center [87, 165] width 37 height 7
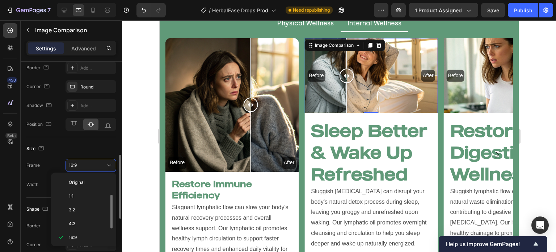
scroll to position [13, 0]
click at [91, 175] on div "Original 1:1 3:2 4:3 16:9 21:9 2:3 3:4 9:16 Custom" at bounding box center [83, 209] width 65 height 74
click at [91, 177] on div "1:1" at bounding box center [82, 183] width 56 height 14
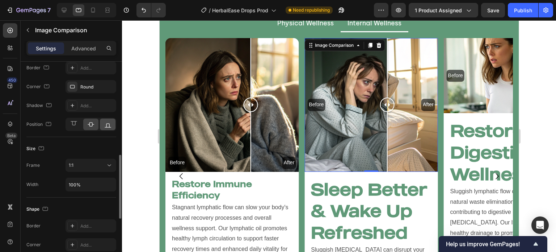
click at [109, 123] on icon at bounding box center [108, 125] width 7 height 4
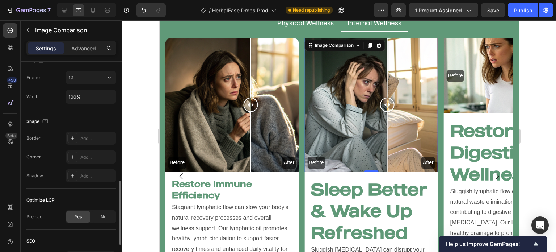
scroll to position [394, 0]
click at [87, 159] on div "Add..." at bounding box center [97, 158] width 34 height 7
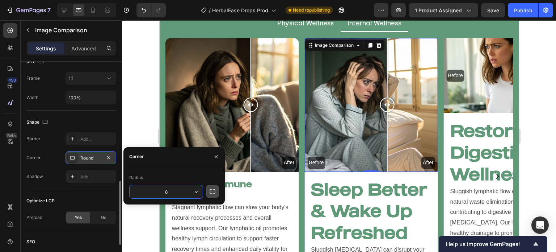
click at [215, 194] on icon "button" at bounding box center [212, 191] width 7 height 7
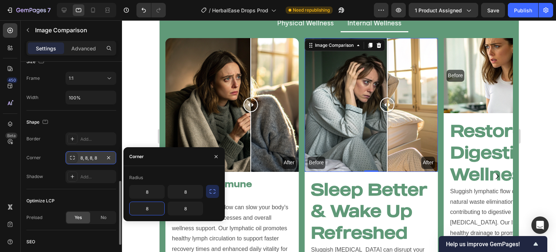
click at [139, 208] on input "8" at bounding box center [147, 208] width 35 height 13
click at [188, 209] on input "8" at bounding box center [185, 208] width 35 height 13
click at [152, 194] on input "8" at bounding box center [147, 191] width 35 height 13
type input "15"
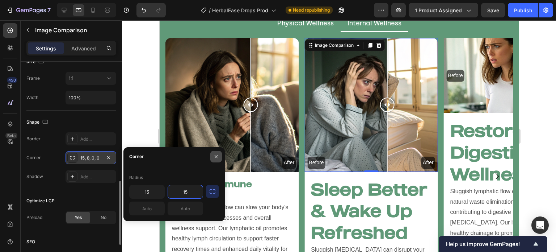
click at [216, 160] on button "button" at bounding box center [216, 157] width 12 height 12
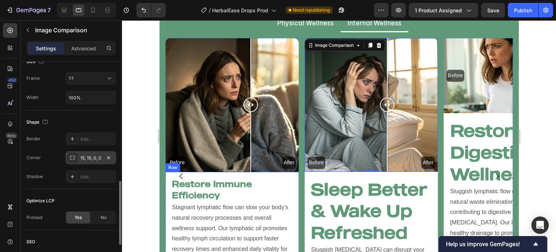
scroll to position [1761, 0]
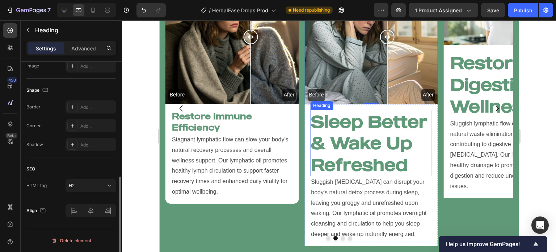
click at [361, 143] on h2 "Sleep Better & Wake Up Refreshed" at bounding box center [371, 143] width 122 height 66
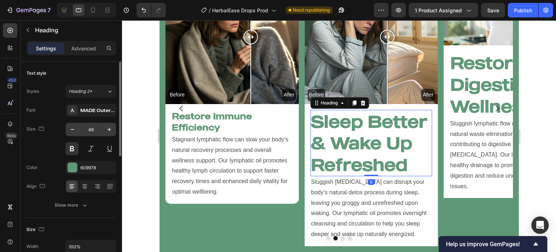
click at [97, 128] on input "46" at bounding box center [91, 129] width 24 height 13
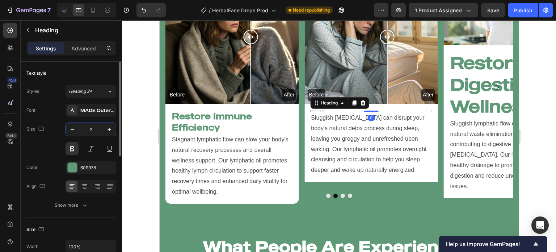
scroll to position [1740, 0]
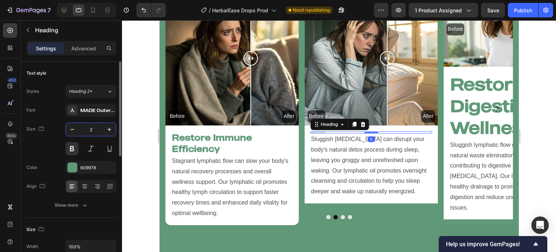
type input "24"
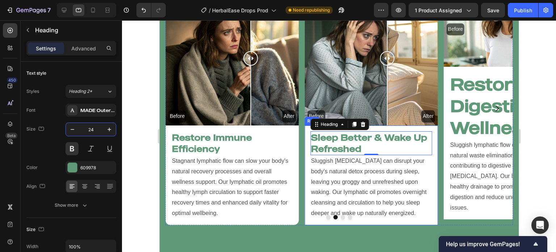
click at [307, 190] on div "Sleep Better & Wake Up Refreshed Heading 0 Sluggish lymphatic drainage can disr…" at bounding box center [370, 175] width 133 height 100
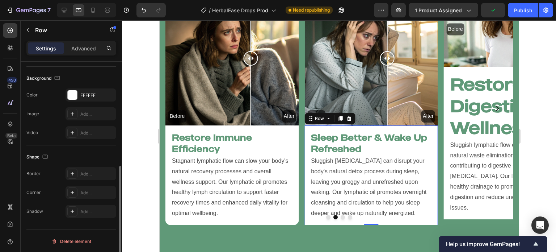
scroll to position [211, 0]
click at [82, 190] on div "Add..." at bounding box center [97, 193] width 34 height 7
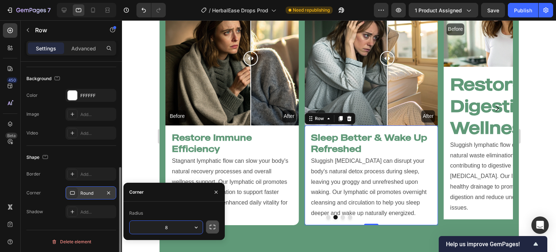
click at [214, 227] on icon "button" at bounding box center [212, 226] width 7 height 7
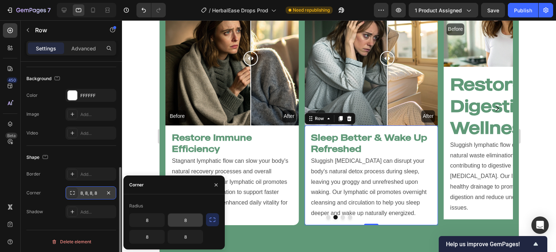
click at [185, 221] on input "8" at bounding box center [185, 219] width 35 height 13
click at [154, 221] on input "8" at bounding box center [147, 219] width 35 height 13
type input "15"
click at [219, 184] on icon "button" at bounding box center [216, 185] width 6 height 6
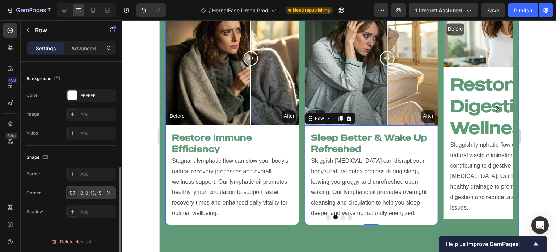
click at [340, 215] on button "Dot" at bounding box center [342, 217] width 4 height 4
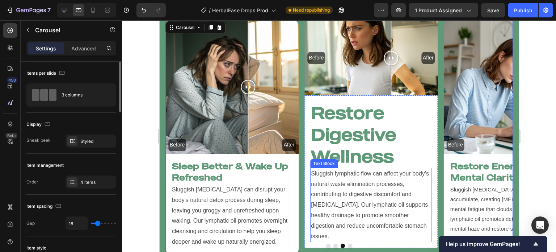
scroll to position [1711, 0]
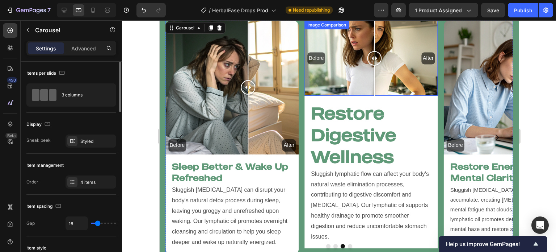
click at [374, 86] on div "Before After" at bounding box center [370, 58] width 133 height 75
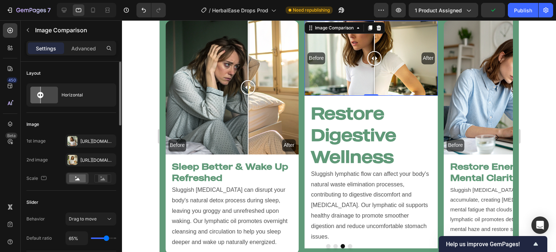
click at [374, 86] on div at bounding box center [374, 81] width 1 height 30
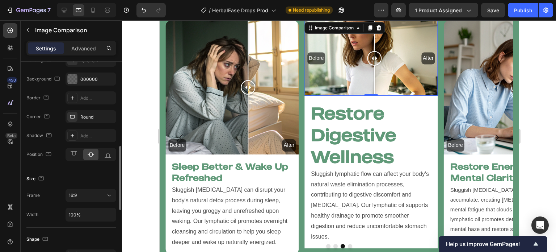
scroll to position [277, 0]
click at [84, 196] on div "16:9" at bounding box center [87, 195] width 37 height 7
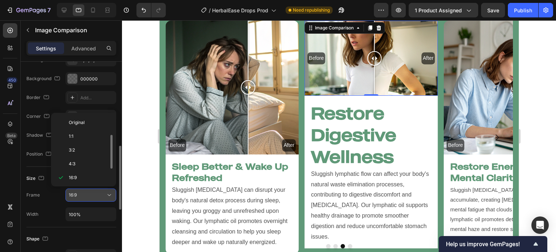
scroll to position [13, 0]
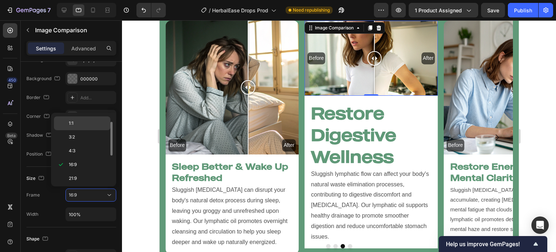
click at [82, 119] on div "1:1" at bounding box center [82, 123] width 56 height 14
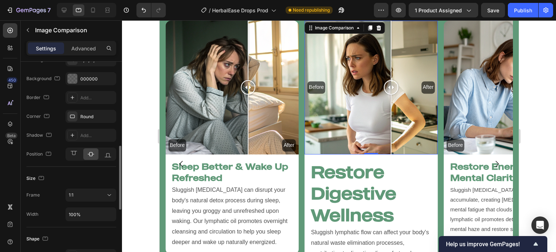
scroll to position [1732, 0]
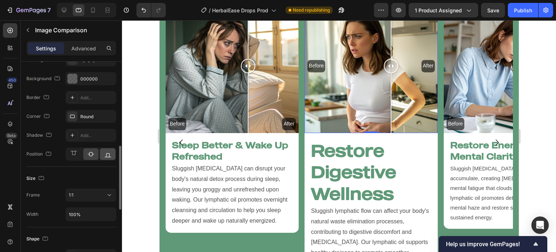
click at [104, 151] on icon at bounding box center [107, 153] width 7 height 7
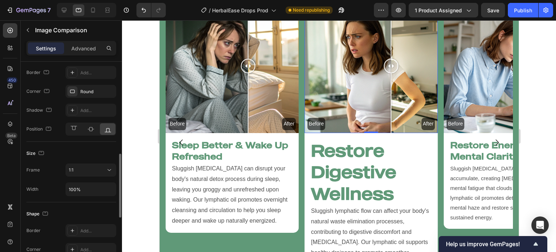
scroll to position [304, 0]
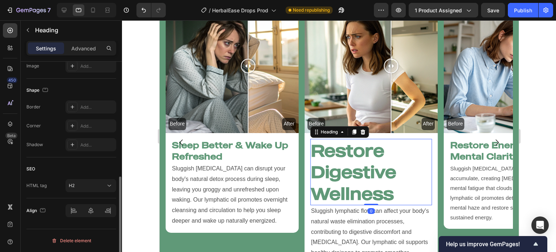
click at [373, 190] on h2 "Restore Digestive Wellness" at bounding box center [371, 172] width 122 height 66
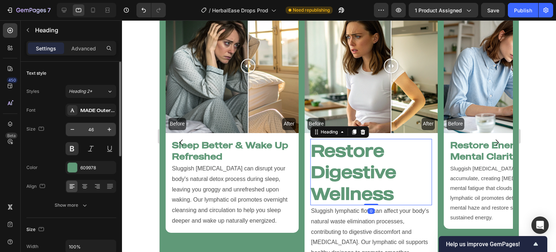
click at [84, 129] on input "46" at bounding box center [91, 129] width 24 height 13
type input "24"
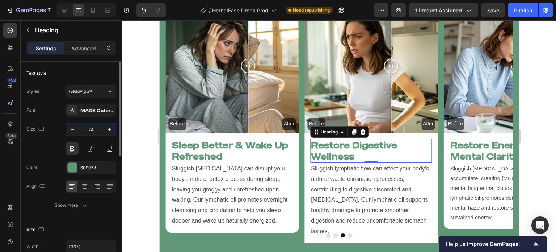
scroll to position [1711, 0]
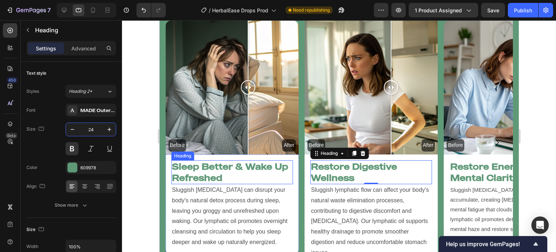
click at [254, 169] on h2 "Sleep Better & Wake Up Refreshed" at bounding box center [232, 172] width 122 height 24
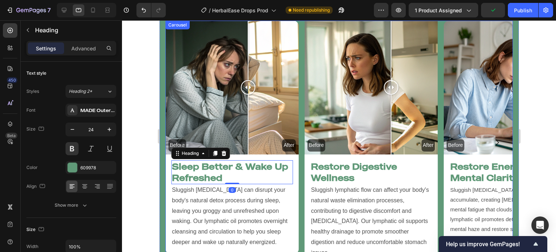
scroll to position [1763, 0]
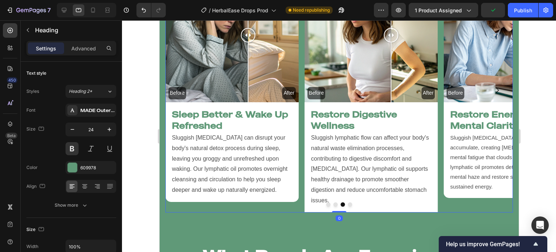
click at [308, 202] on div at bounding box center [339, 204] width 348 height 4
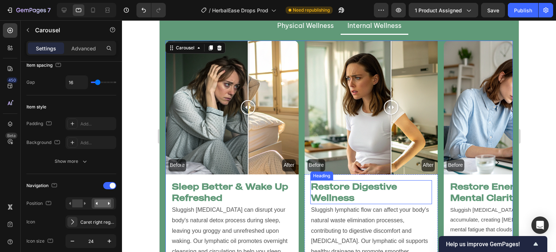
scroll to position [1690, 0]
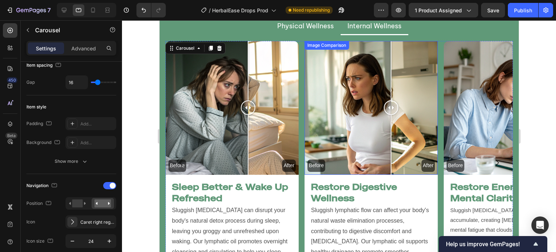
click at [320, 102] on div "Before After" at bounding box center [370, 107] width 133 height 133
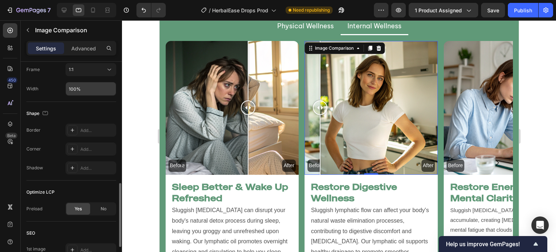
scroll to position [401, 0]
click at [85, 144] on div "Add..." at bounding box center [91, 150] width 51 height 13
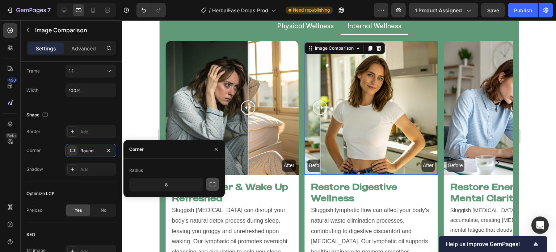
click at [207, 180] on button "button" at bounding box center [212, 183] width 13 height 13
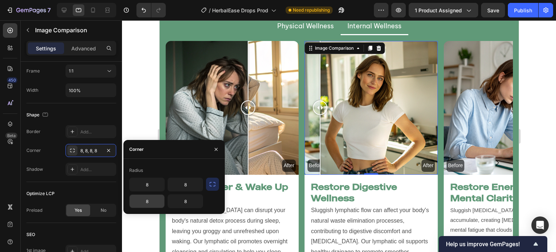
click at [144, 202] on input "8" at bounding box center [147, 200] width 35 height 13
click at [152, 185] on input "8" at bounding box center [147, 184] width 35 height 13
type input "15"
click at [216, 151] on icon "button" at bounding box center [216, 149] width 6 height 6
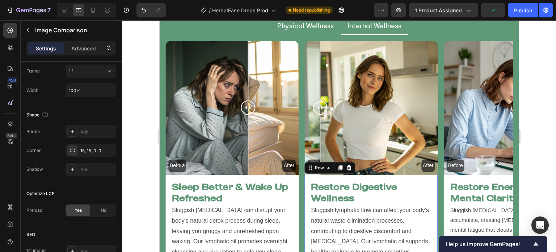
scroll to position [0, 0]
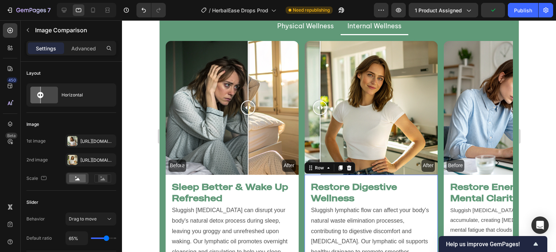
click at [307, 208] on div "Restore Digestive Wellness Heading Sluggish lymphatic flow can affect your body…" at bounding box center [370, 230] width 133 height 110
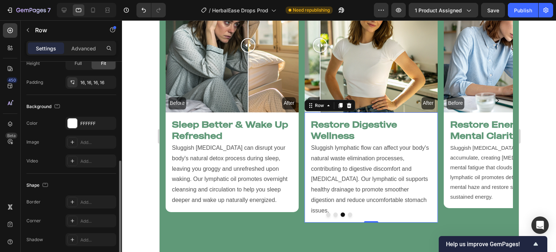
scroll to position [189, 0]
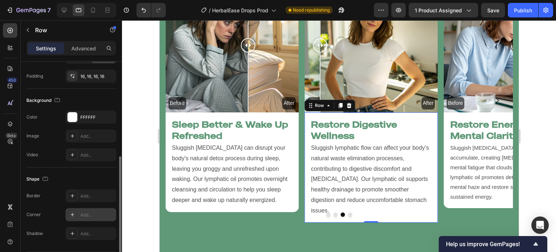
click at [85, 208] on div "Add..." at bounding box center [91, 214] width 51 height 13
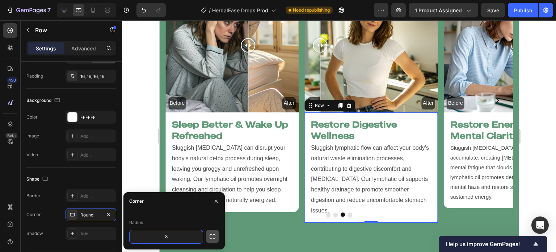
click at [216, 234] on icon "button" at bounding box center [212, 235] width 7 height 7
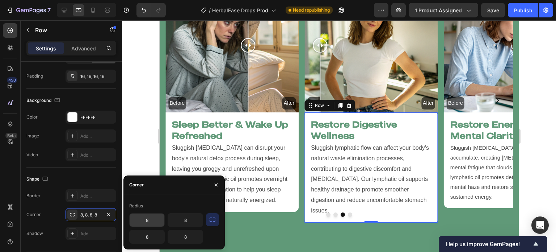
click at [140, 218] on input "8" at bounding box center [147, 219] width 35 height 13
type input "15"
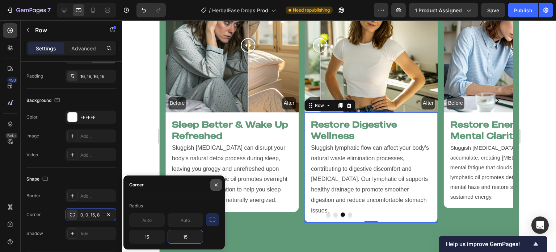
drag, startPoint x: 56, startPoint y: 164, endPoint x: 216, endPoint y: 184, distance: 160.5
click at [216, 184] on icon "button" at bounding box center [216, 185] width 6 height 6
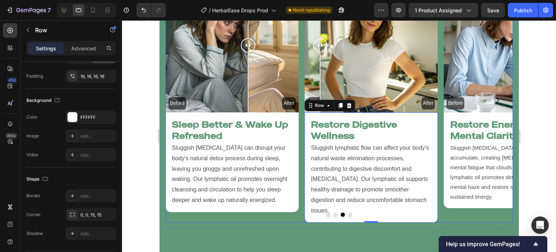
click at [348, 212] on button "Dot" at bounding box center [350, 214] width 4 height 4
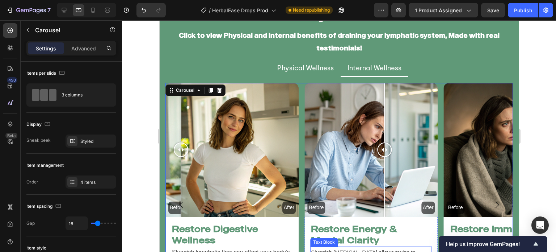
scroll to position [1647, 0]
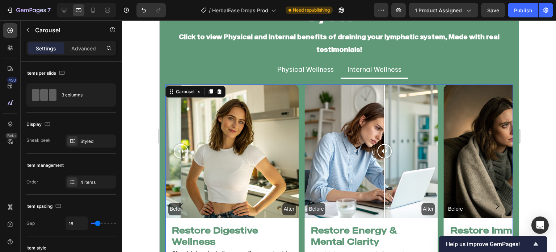
click at [299, 129] on div "Before After Image Comparison Restore Energy & Mental Clarity Heading Sluggish …" at bounding box center [339, 205] width 348 height 243
click at [137, 97] on div at bounding box center [339, 135] width 434 height 231
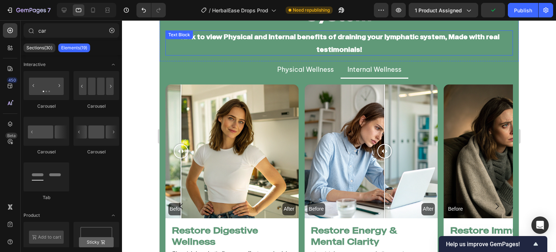
scroll to position [1749, 0]
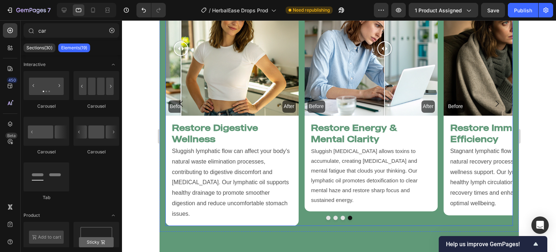
click at [326, 215] on button "Dot" at bounding box center [328, 217] width 4 height 4
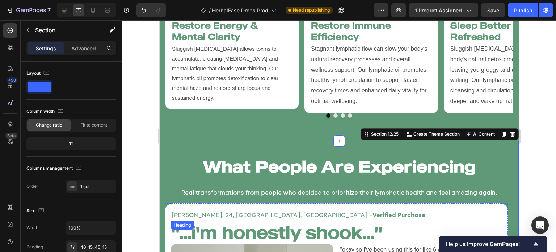
scroll to position [1854, 0]
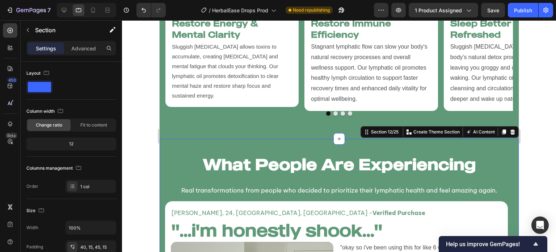
click at [135, 150] on div at bounding box center [339, 135] width 434 height 231
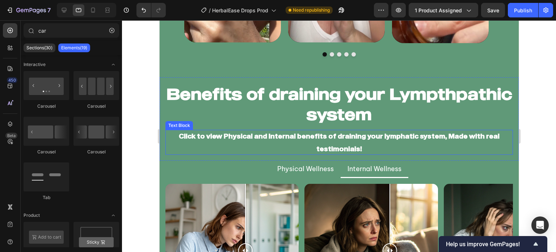
scroll to position [1547, 0]
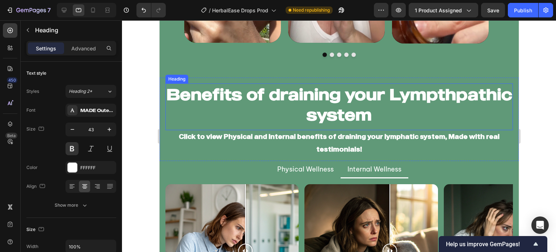
click at [333, 119] on h2 "Benefits of draining your Lympthpathic system" at bounding box center [339, 104] width 348 height 42
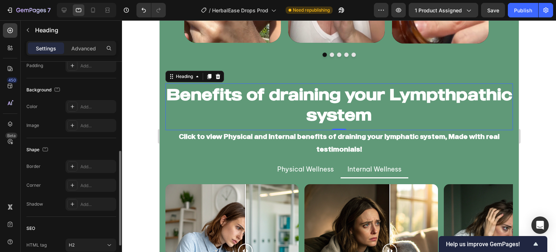
scroll to position [200, 0]
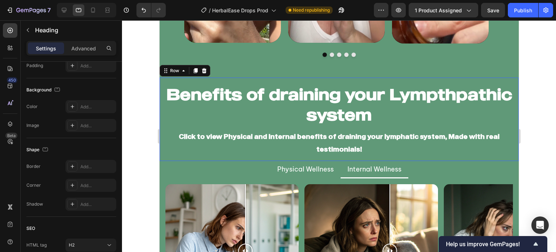
click at [170, 156] on div "Benefits of draining your Lympthpathic system Heading Click to view Physical an…" at bounding box center [338, 118] width 359 height 83
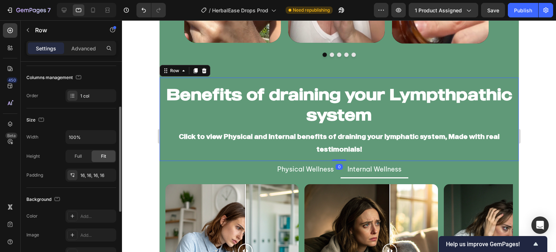
scroll to position [91, 0]
click at [148, 155] on div at bounding box center [339, 135] width 434 height 231
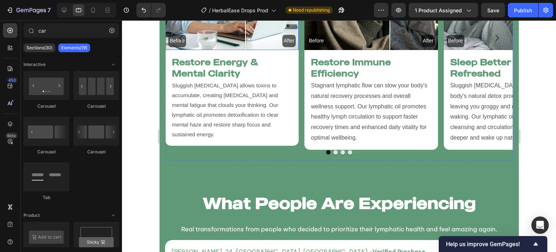
scroll to position [1910, 0]
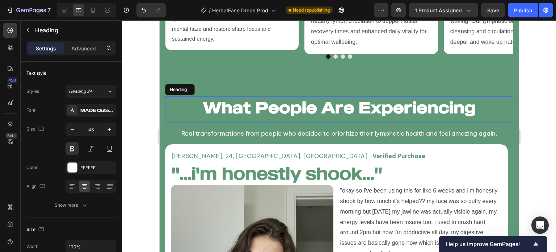
click at [182, 96] on h2 "What People Are Experiencing" at bounding box center [339, 107] width 348 height 22
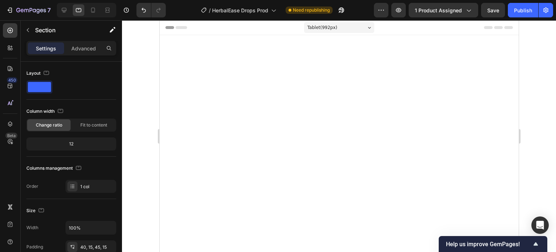
scroll to position [1910, 0]
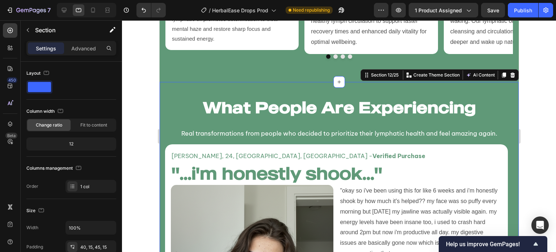
click at [139, 102] on div at bounding box center [339, 135] width 434 height 231
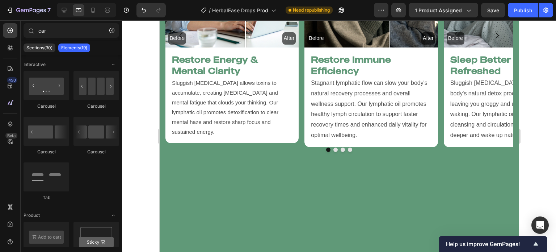
scroll to position [1697, 0]
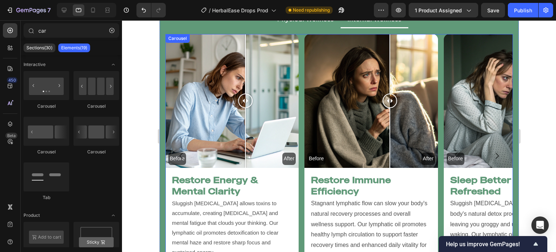
click at [302, 97] on div "Before After Image Comparison Restore Energy & Mental Clarity Heading Sluggish …" at bounding box center [339, 155] width 348 height 243
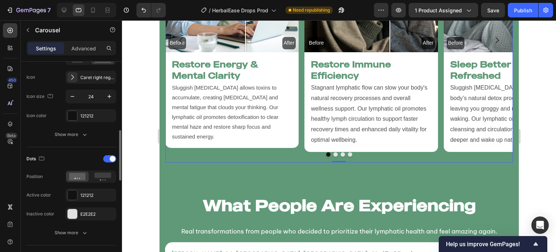
scroll to position [285, 0]
click at [106, 180] on div at bounding box center [103, 176] width 22 height 11
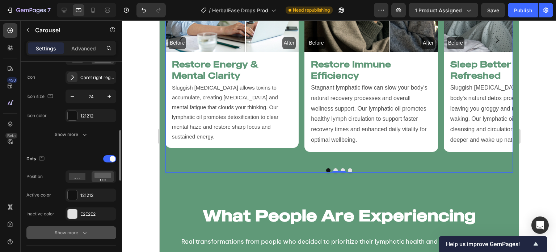
click at [74, 229] on div "Show more" at bounding box center [72, 232] width 34 height 7
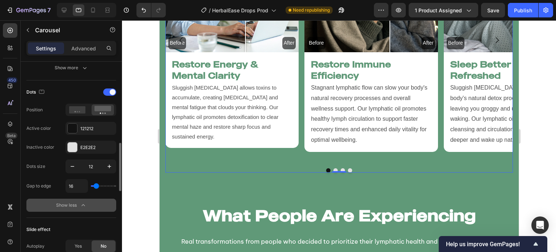
scroll to position [352, 0]
click at [98, 186] on div "16" at bounding box center [91, 186] width 51 height 14
type input "25"
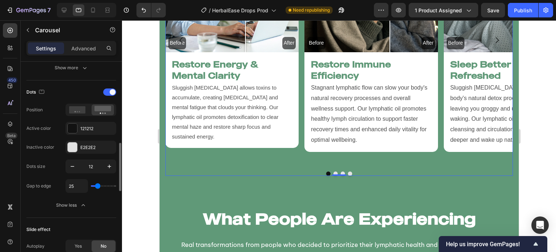
type input "25"
click at [98, 185] on input "range" at bounding box center [103, 185] width 25 height 1
type input "24"
type input "18"
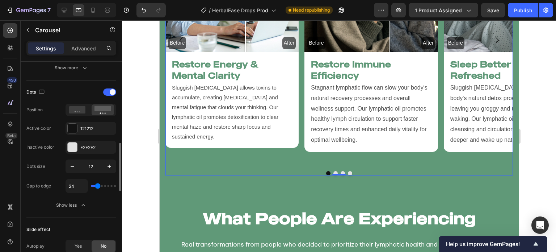
type input "18"
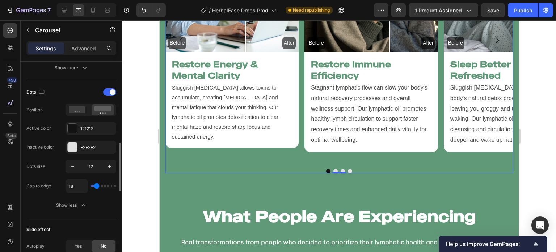
type input "15"
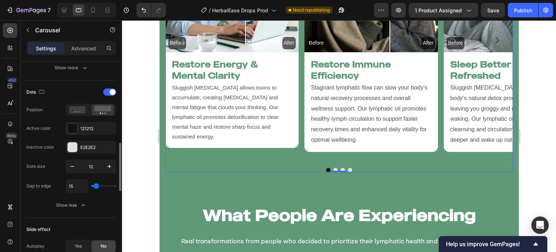
type input "20"
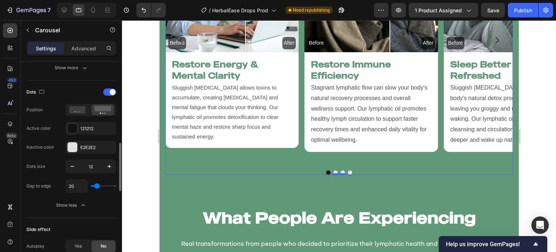
type input "22"
type input "25"
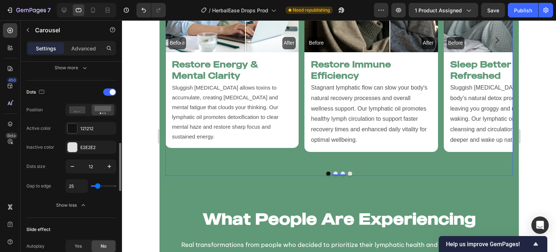
type input "24"
click at [97, 185] on input "range" at bounding box center [103, 185] width 25 height 1
click at [132, 180] on div at bounding box center [339, 135] width 434 height 231
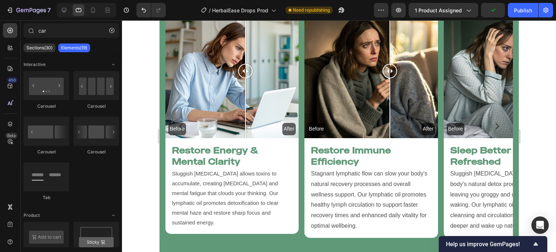
scroll to position [1726, 0]
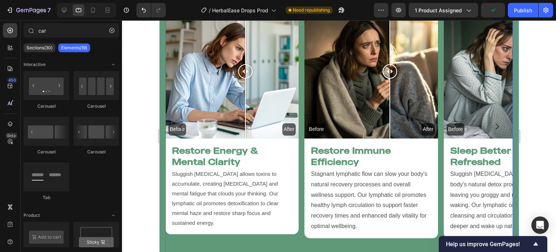
click at [495, 123] on icon "Carousel Next Arrow" at bounding box center [496, 126] width 3 height 6
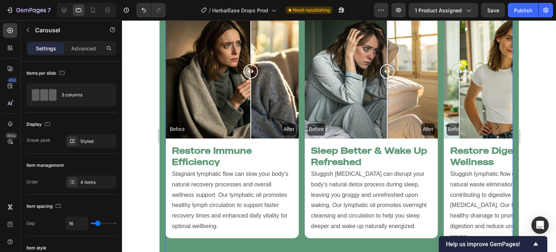
click at [495, 123] on icon "Carousel Next Arrow" at bounding box center [496, 126] width 3 height 6
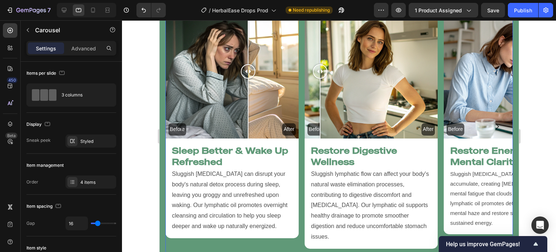
click at [495, 123] on icon "Carousel Next Arrow" at bounding box center [496, 126] width 3 height 6
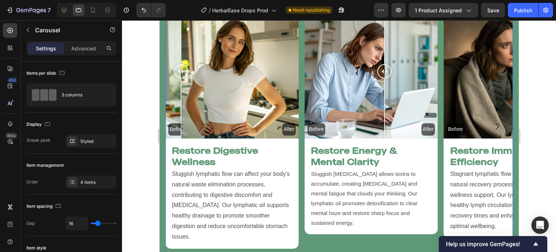
click at [495, 123] on icon "Carousel Next Arrow" at bounding box center [496, 126] width 3 height 6
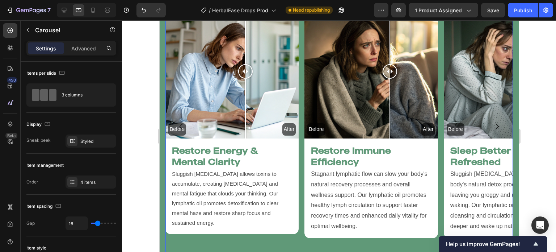
click at [495, 123] on icon "Carousel Next Arrow" at bounding box center [496, 126] width 3 height 6
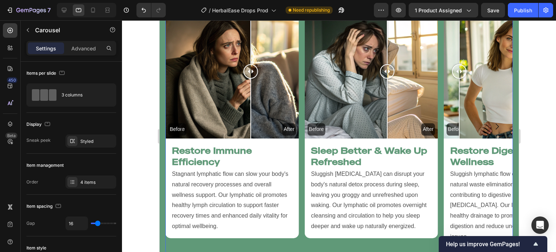
click at [495, 123] on icon "Carousel Next Arrow" at bounding box center [496, 126] width 3 height 6
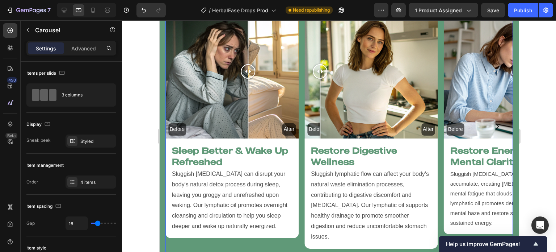
click at [495, 123] on icon "Carousel Next Arrow" at bounding box center [496, 126] width 3 height 6
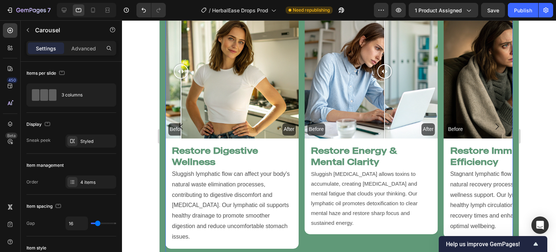
click at [495, 123] on icon "Carousel Next Arrow" at bounding box center [496, 126] width 3 height 6
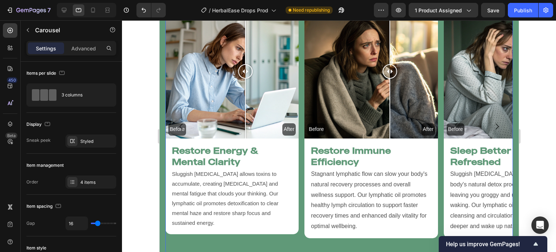
click at [495, 123] on icon "Carousel Next Arrow" at bounding box center [496, 126] width 3 height 6
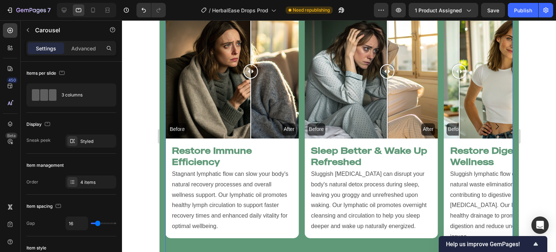
click at [495, 123] on icon "Carousel Next Arrow" at bounding box center [496, 126] width 3 height 6
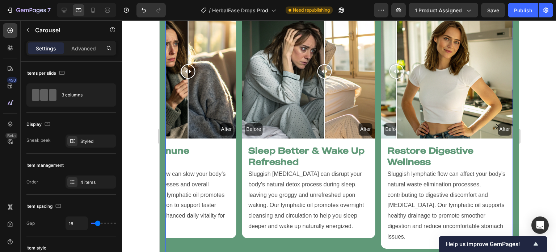
click at [495, 123] on icon "Carousel Next Arrow" at bounding box center [496, 126] width 3 height 6
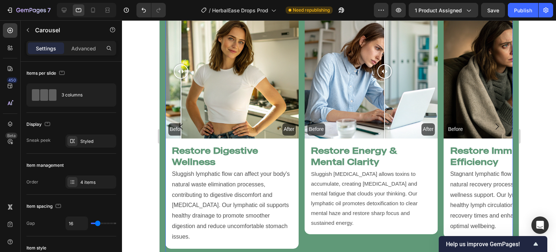
click at [495, 123] on icon "Carousel Next Arrow" at bounding box center [496, 126] width 3 height 6
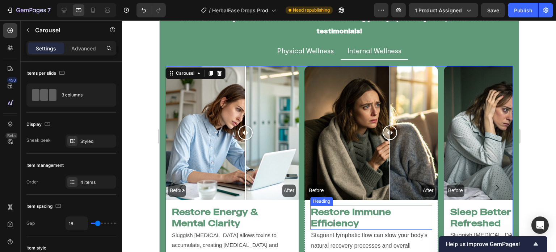
scroll to position [1665, 0]
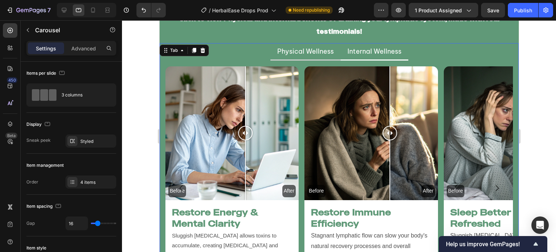
click at [299, 55] on div "Physical Wellness" at bounding box center [305, 51] width 59 height 11
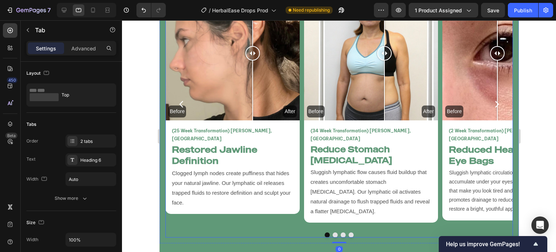
scroll to position [1745, 0]
click at [332, 232] on button "Dot" at bounding box center [334, 234] width 5 height 5
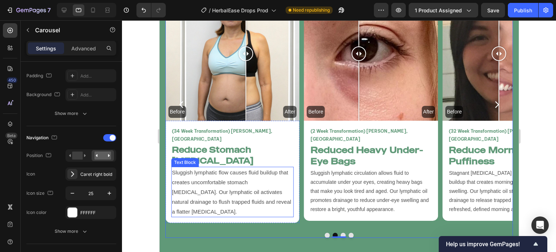
scroll to position [1648, 0]
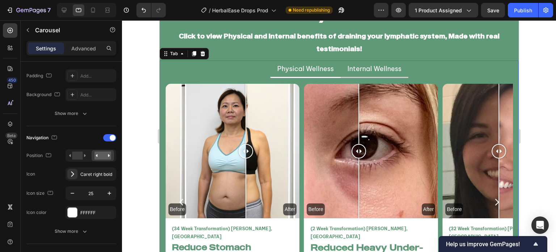
click at [341, 75] on li "Internal Wellness" at bounding box center [374, 68] width 68 height 17
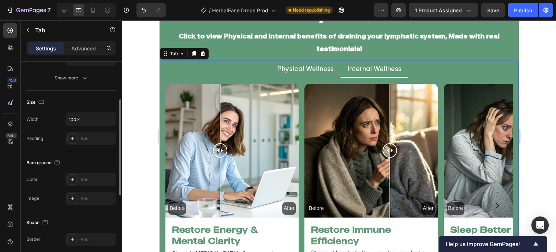
scroll to position [109, 0]
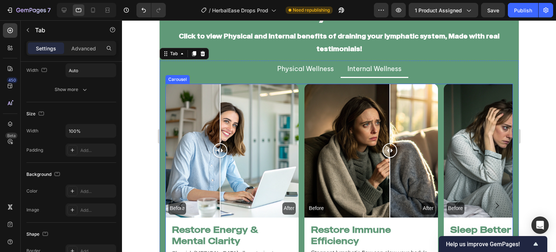
click at [300, 101] on div "Before After Image Comparison Restore Energy & Mental Clarity Heading Sluggish …" at bounding box center [339, 205] width 348 height 243
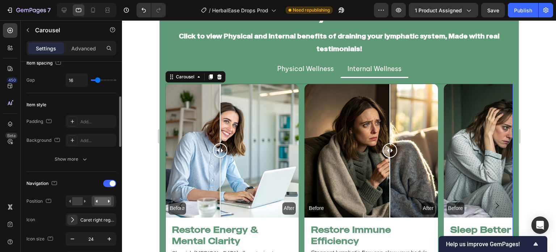
scroll to position [186, 0]
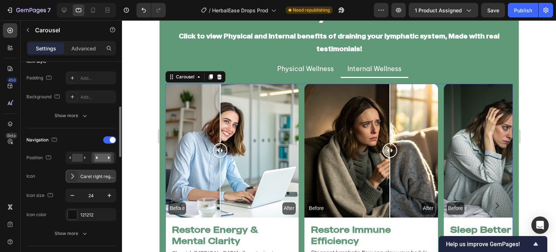
click at [100, 173] on div "Caret right regular" at bounding box center [97, 176] width 34 height 7
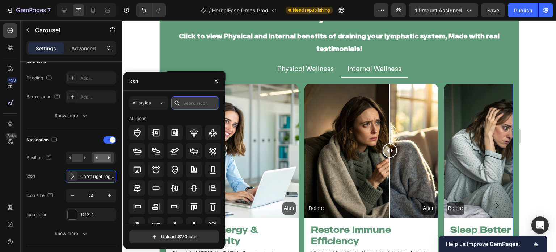
click at [199, 102] on input "text" at bounding box center [195, 102] width 48 height 13
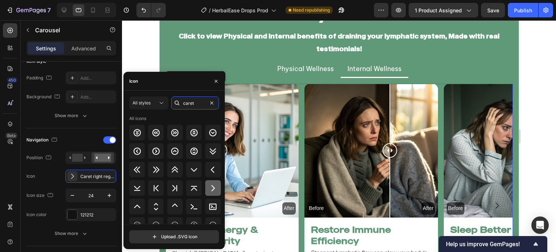
type input "caret"
click at [211, 190] on icon at bounding box center [213, 188] width 9 height 9
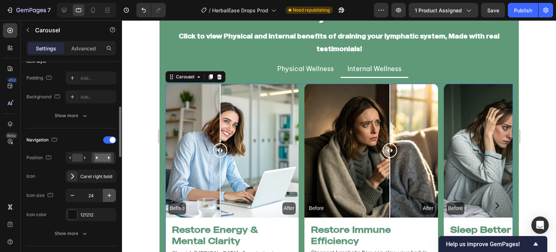
click at [105, 192] on button "button" at bounding box center [109, 195] width 13 height 13
type input "25"
click at [87, 216] on div "121212" at bounding box center [90, 214] width 21 height 7
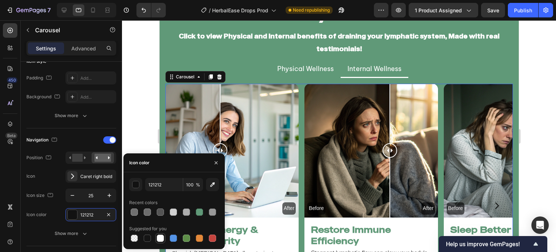
click at [158, 235] on div at bounding box center [160, 237] width 7 height 7
type input "FFFFFF"
click at [211, 160] on button "button" at bounding box center [216, 163] width 12 height 12
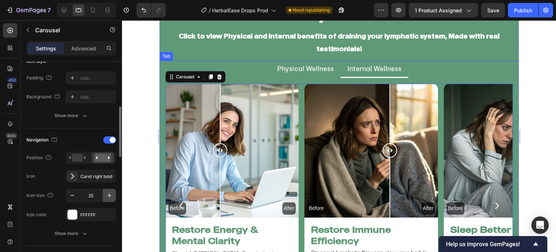
click at [112, 190] on button "button" at bounding box center [109, 195] width 13 height 13
type input "26"
click at [138, 187] on div at bounding box center [339, 135] width 434 height 231
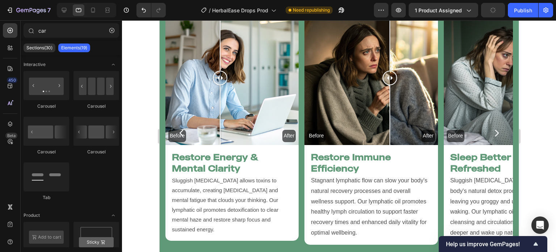
scroll to position [1801, 0]
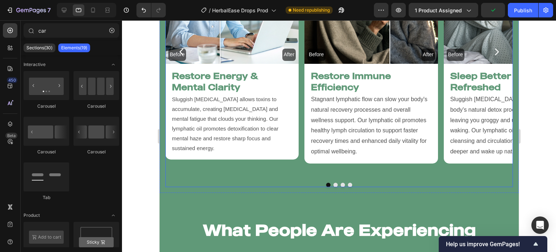
click at [293, 166] on div "Before After Image Comparison Restore Energy & Mental Clarity Heading Sluggish …" at bounding box center [339, 58] width 348 height 256
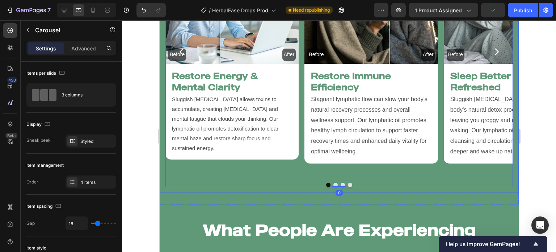
click at [294, 179] on div "Before After Image Comparison (25 Week Transformation) Vanessa T, USA Text Bloc…" at bounding box center [338, 58] width 359 height 268
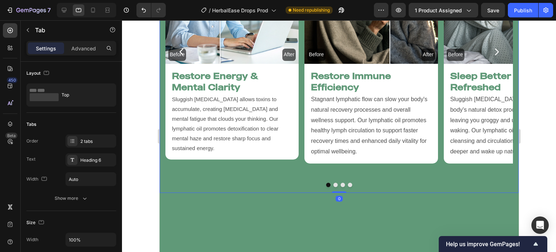
scroll to position [1677, 0]
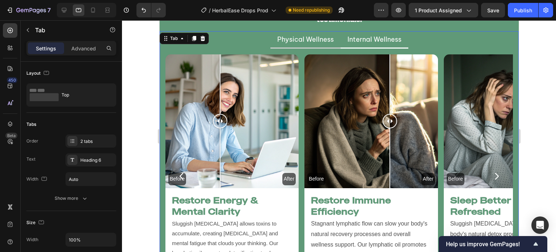
click at [318, 45] on li "Physical Wellness" at bounding box center [305, 39] width 70 height 17
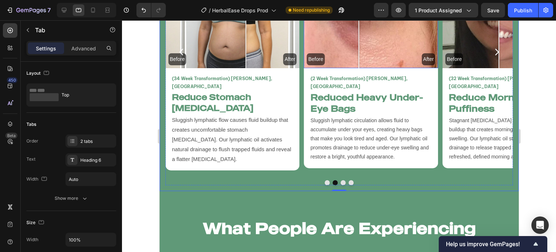
scroll to position [1799, 0]
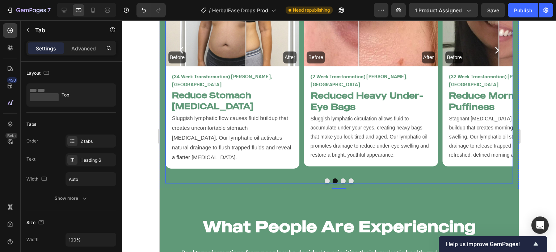
click at [340, 178] on button "Dot" at bounding box center [342, 180] width 5 height 5
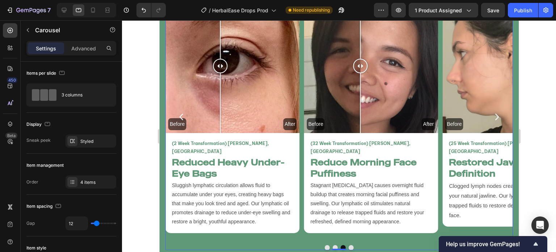
scroll to position [1709, 0]
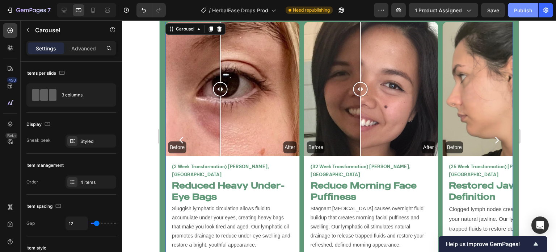
click at [518, 16] on button "Publish" at bounding box center [523, 10] width 30 height 14
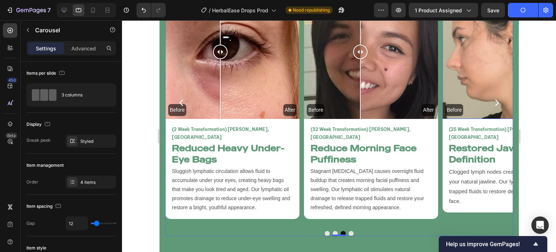
scroll to position [1746, 0]
click at [494, 98] on icon "Carousel Next Arrow" at bounding box center [496, 102] width 9 height 9
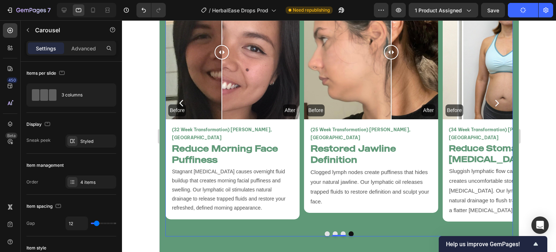
click at [493, 98] on icon "Carousel Next Arrow" at bounding box center [496, 102] width 9 height 9
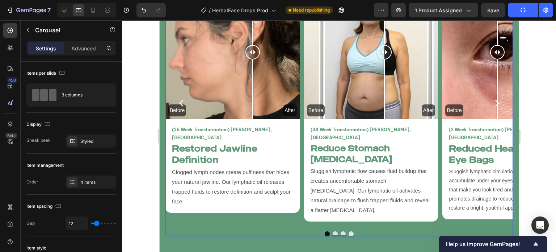
click at [493, 98] on icon "Carousel Next Arrow" at bounding box center [496, 102] width 9 height 9
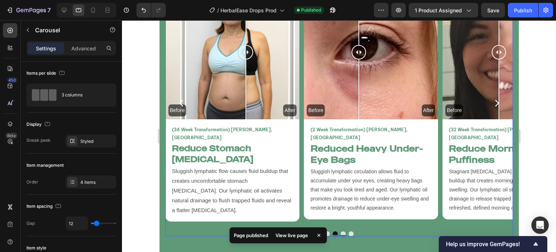
click at [439, 120] on div "Before After Image Comparison (25 Week Transformation) Vanessa T, USA Text Bloc…" at bounding box center [339, 103] width 348 height 236
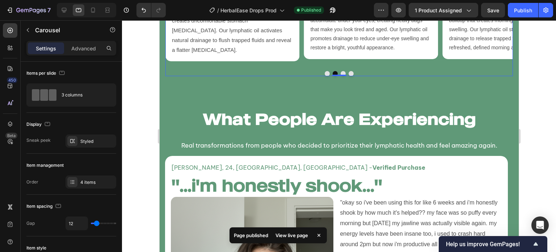
scroll to position [1937, 0]
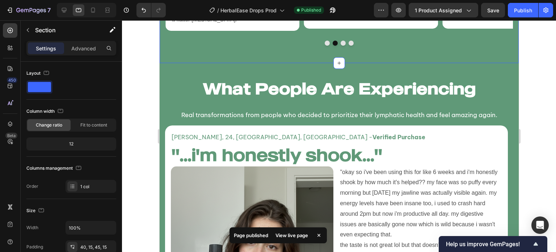
scroll to position [186, 0]
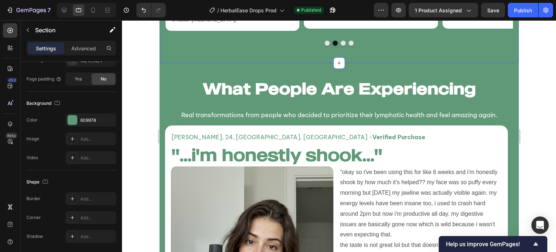
click at [141, 62] on div at bounding box center [339, 135] width 434 height 231
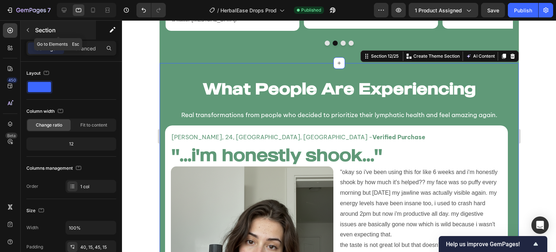
click at [26, 28] on icon "button" at bounding box center [28, 30] width 6 height 6
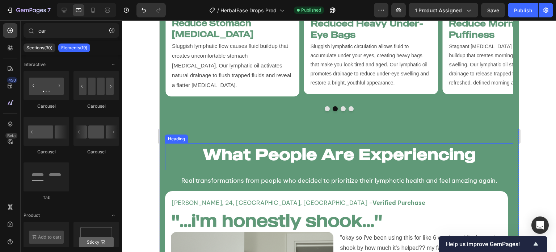
scroll to position [1809, 0]
